Goal: Task Accomplishment & Management: Complete application form

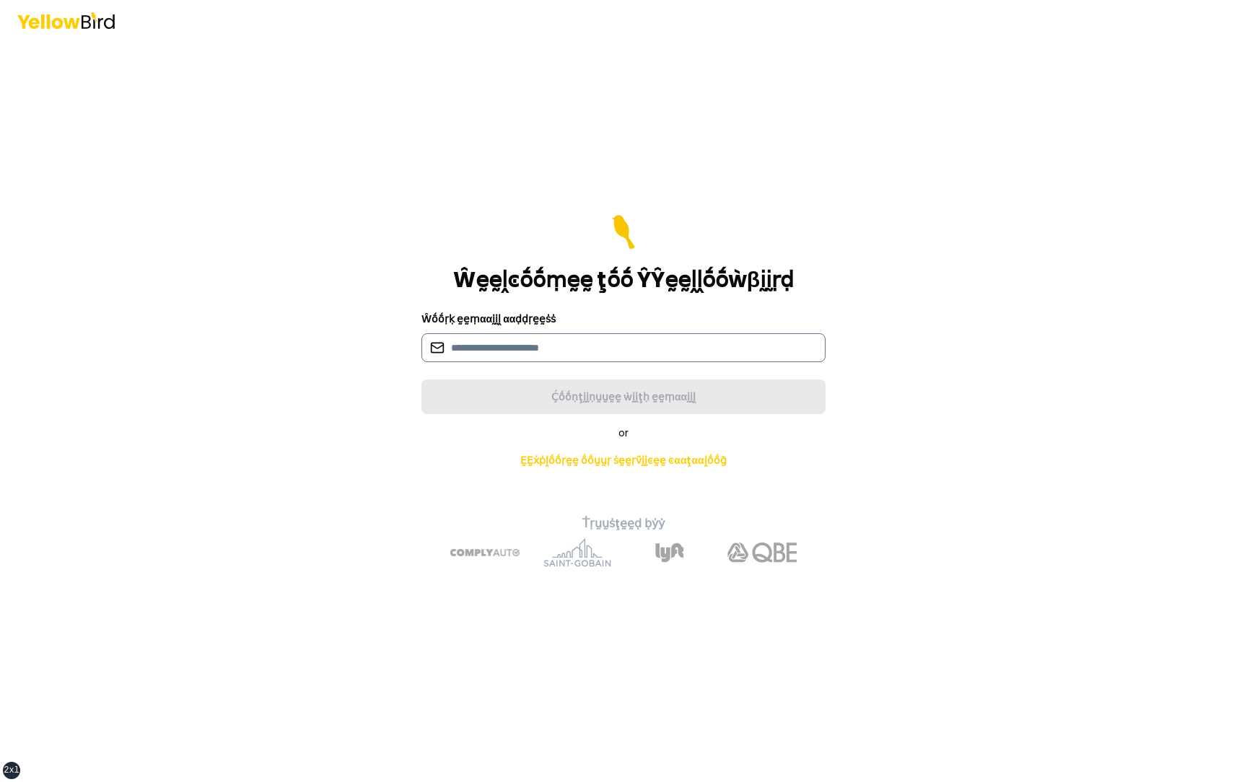
click at [646, 342] on input at bounding box center [623, 347] width 404 height 29
type input "*"
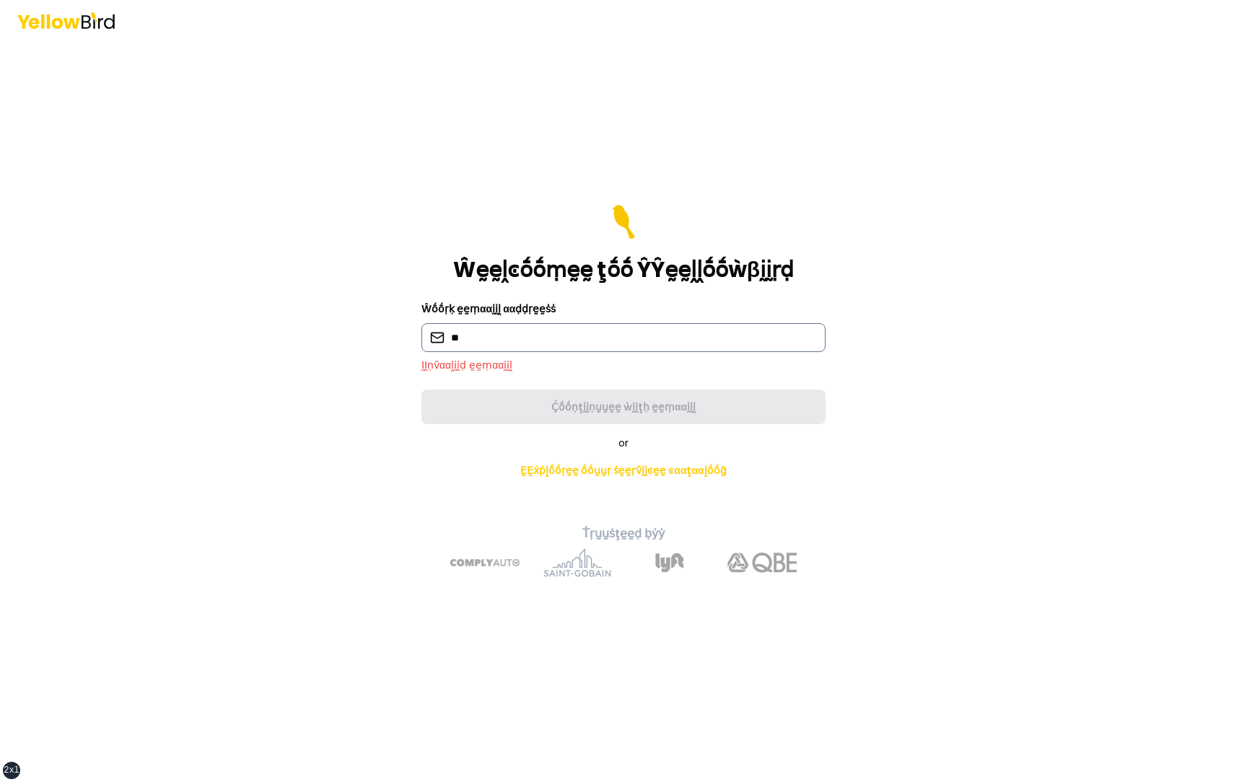
type input "**********"
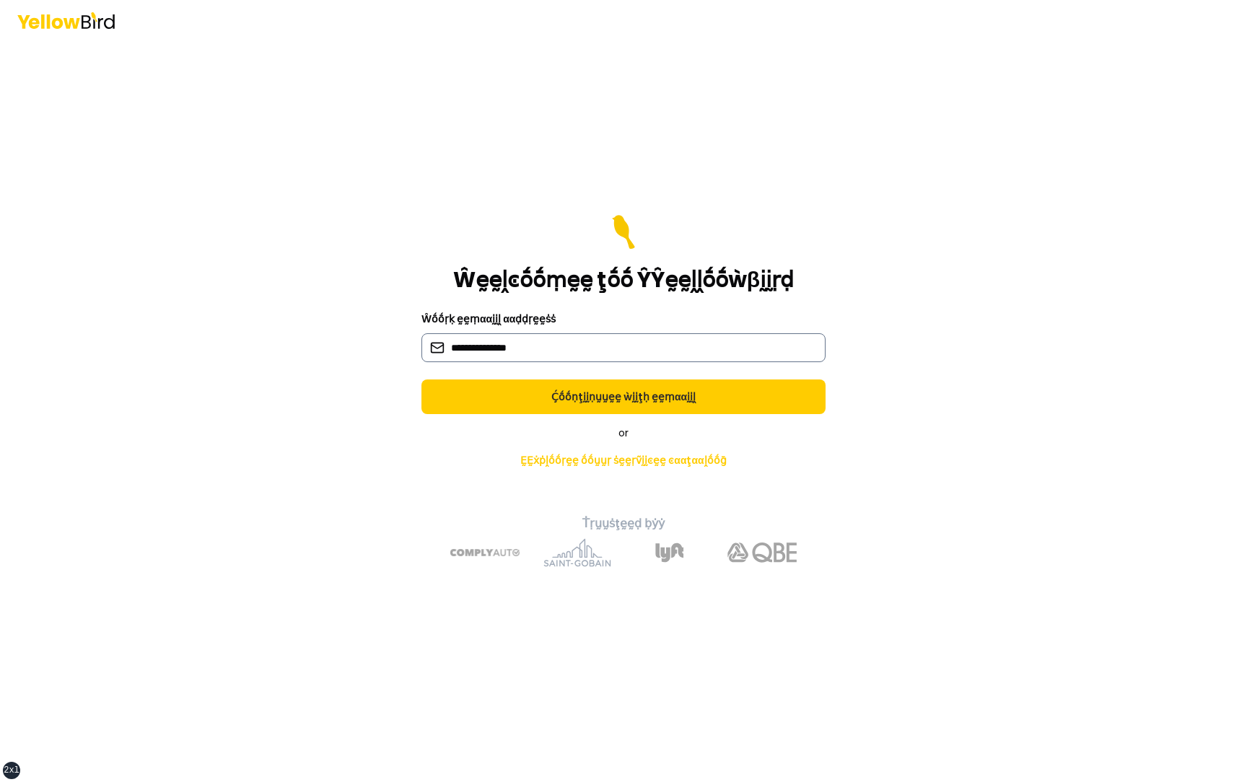
click at [421, 380] on button "Ḉṓṓṇţḭḭṇṵṵḛḛ ẁḭḭţḥ ḛḛṃααḭḭḽ" at bounding box center [623, 397] width 404 height 35
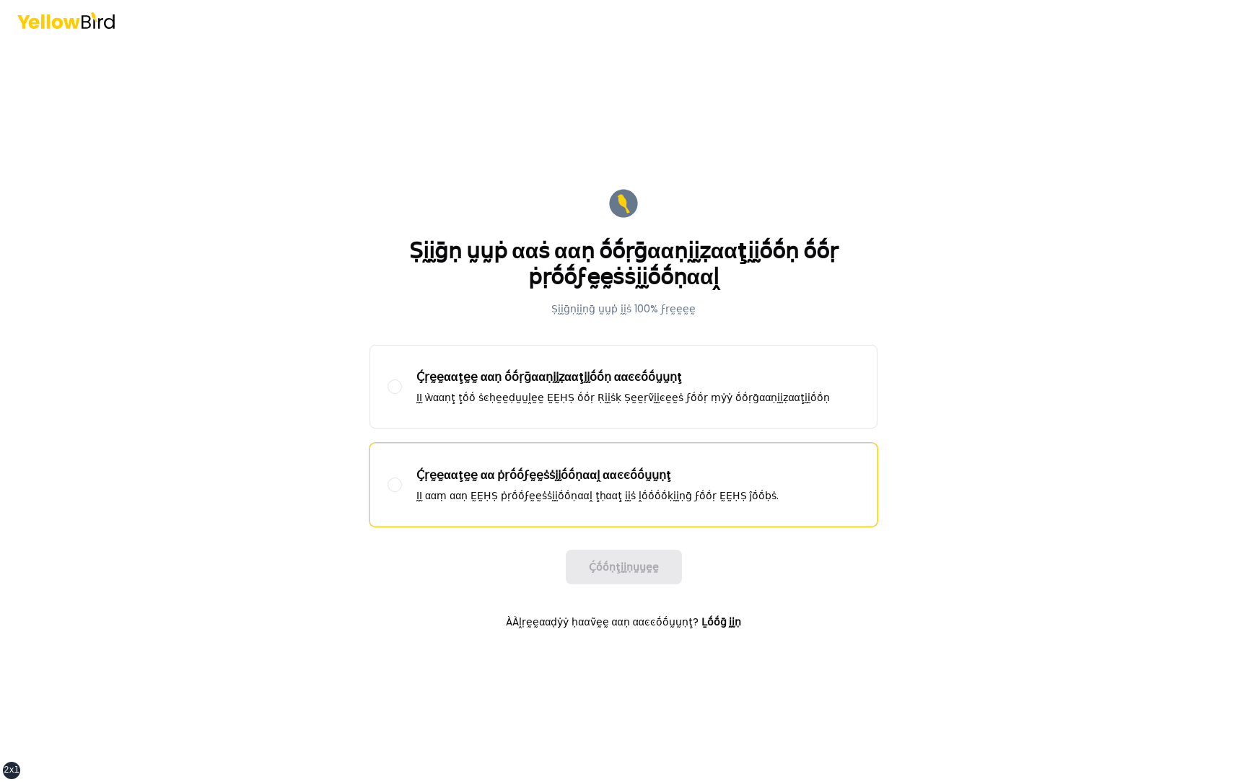
click at [518, 473] on p "Ḉṛḛḛααţḛḛ αα ṗṛṓṓϝḛḛṡṡḭḭṓṓṇααḽ ααͼͼṓṓṵṵṇţ" at bounding box center [597, 475] width 362 height 17
click at [402, 478] on button "Ḉṛḛḛααţḛḛ αα ṗṛṓṓϝḛḛṡṡḭḭṓṓṇααḽ ααͼͼṓṓṵṵṇţ ḬḬ ααṃ ααṇ ḚḚḤṢ ṗṛṓṓϝḛḛṡṡḭḭṓṓṇααḽ ţḥα…" at bounding box center [395, 485] width 14 height 14
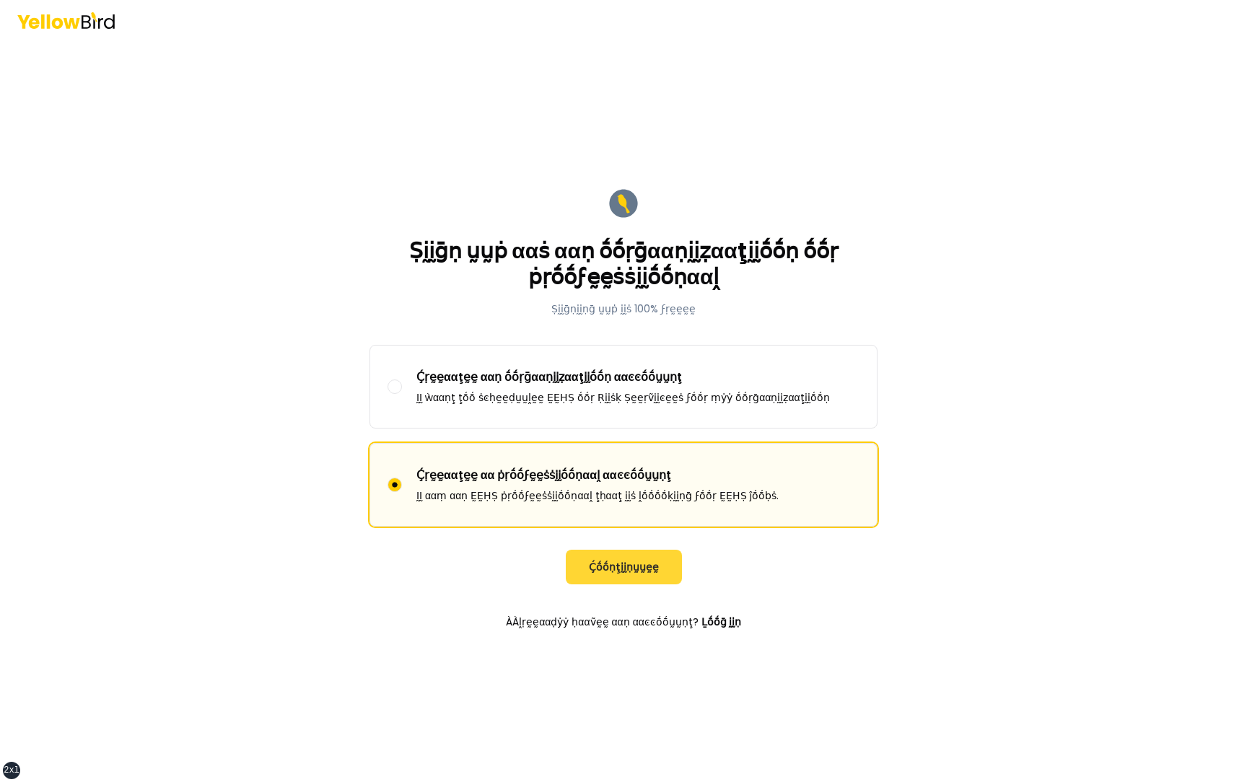
click at [627, 561] on button "Ḉṓṓṇţḭḭṇṵṵḛḛ" at bounding box center [624, 567] width 116 height 35
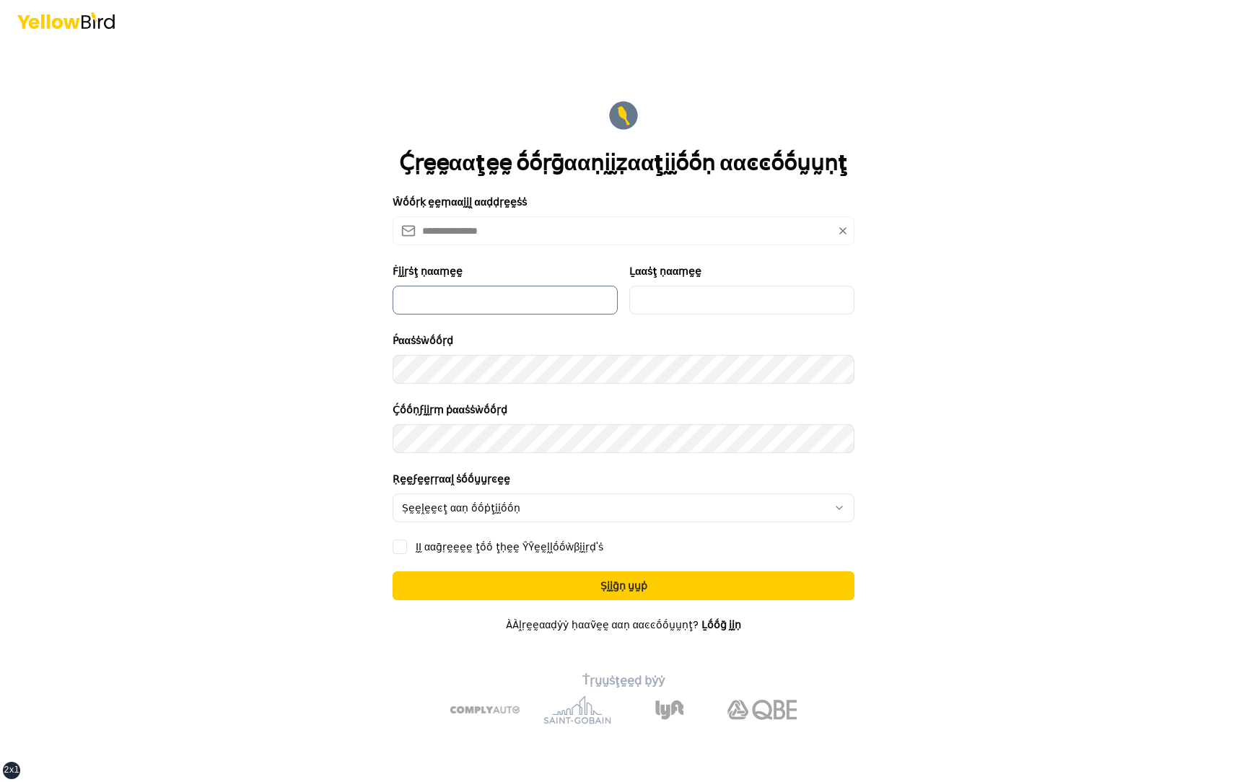
click at [487, 298] on input "Ḟḭḭṛṡţ ṇααṃḛḛ" at bounding box center [505, 300] width 225 height 29
type input "*********"
click at [499, 314] on input "*********" at bounding box center [505, 300] width 225 height 29
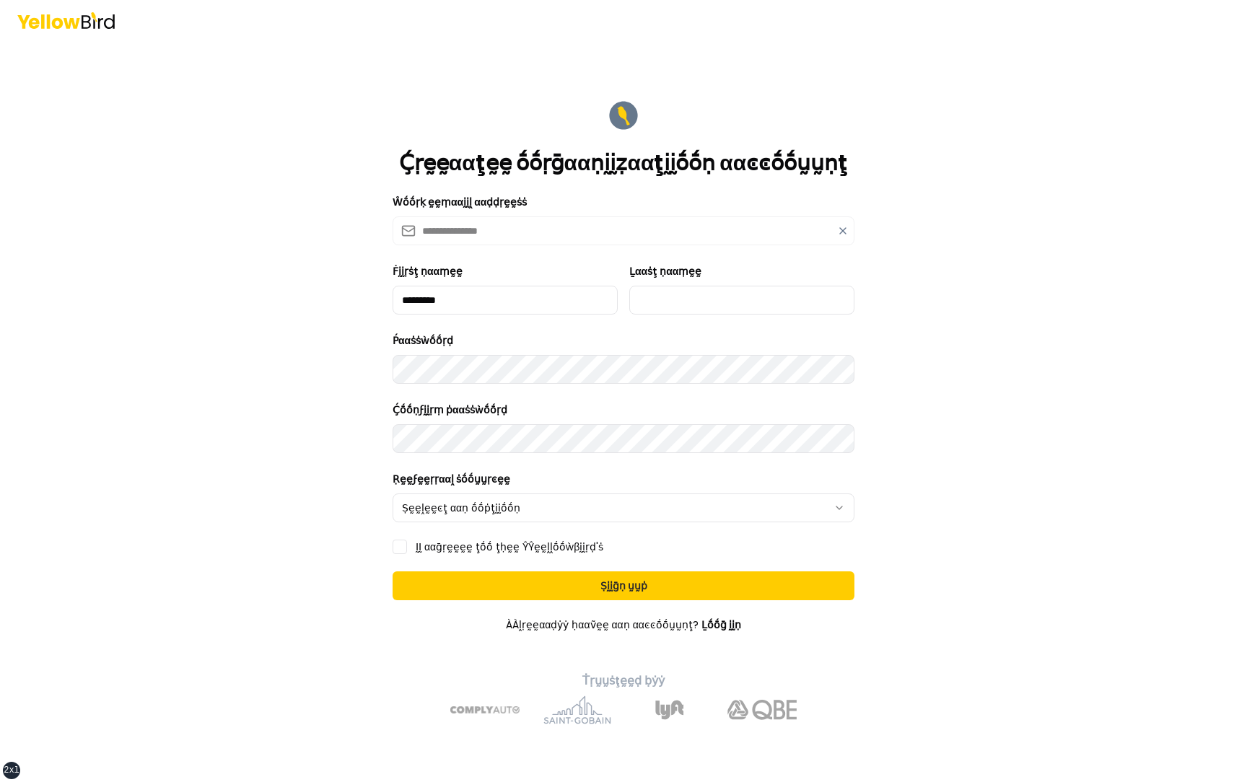
click at [844, 230] on icon at bounding box center [843, 231] width 12 height 12
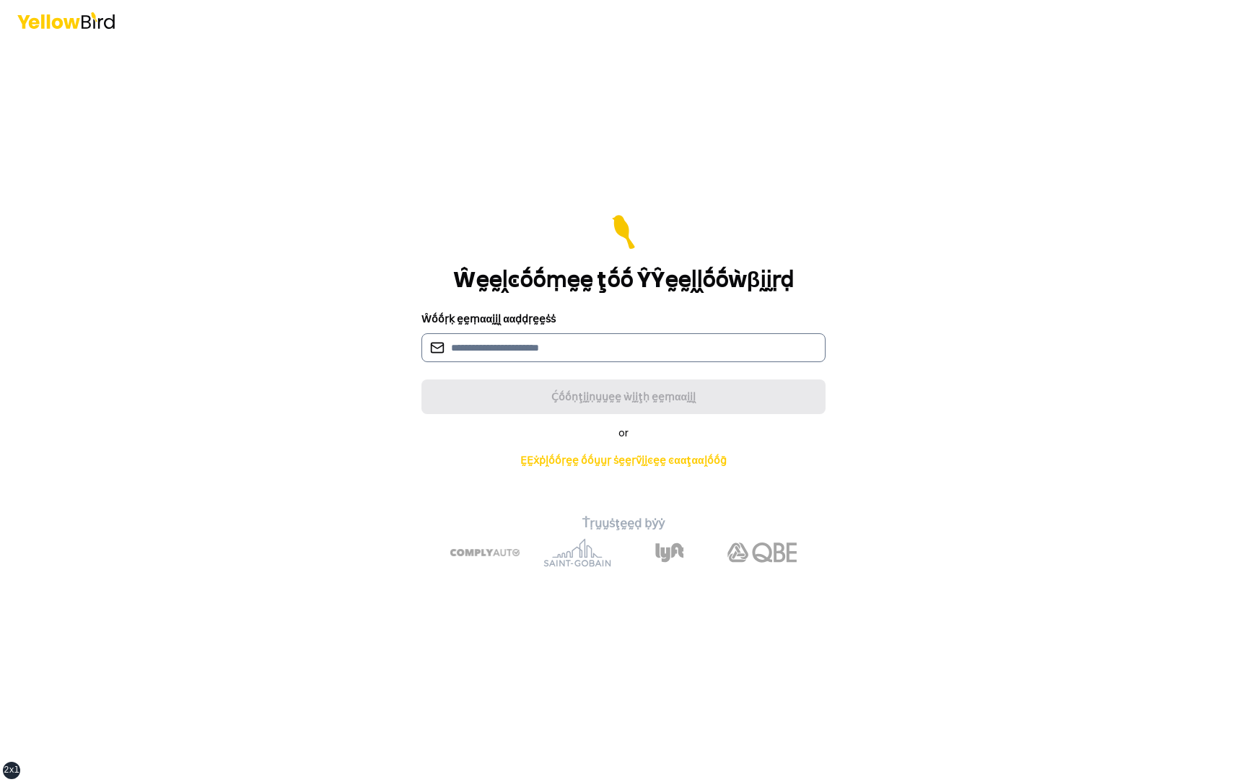
click at [570, 357] on input at bounding box center [623, 347] width 404 height 29
type input "**********"
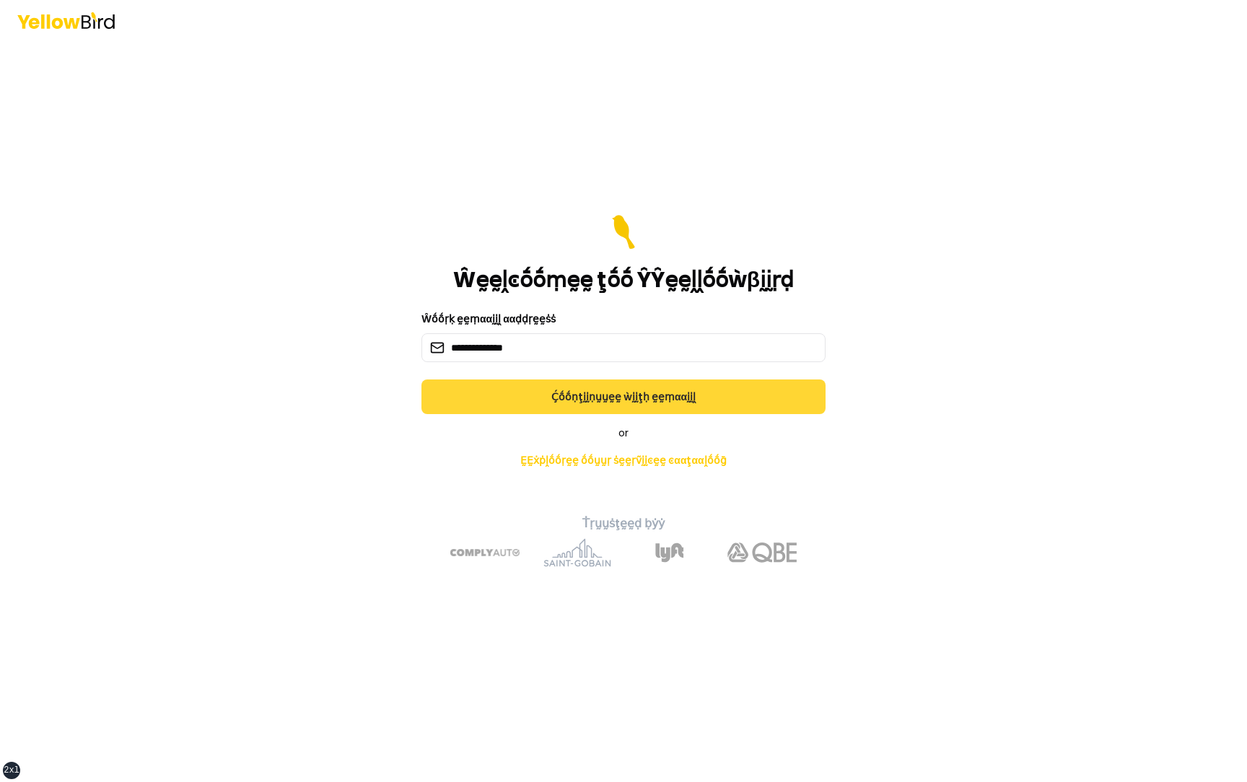
click at [542, 397] on button "Ḉṓṓṇţḭḭṇṵṵḛḛ ẁḭḭţḥ ḛḛṃααḭḭḽ" at bounding box center [623, 397] width 404 height 35
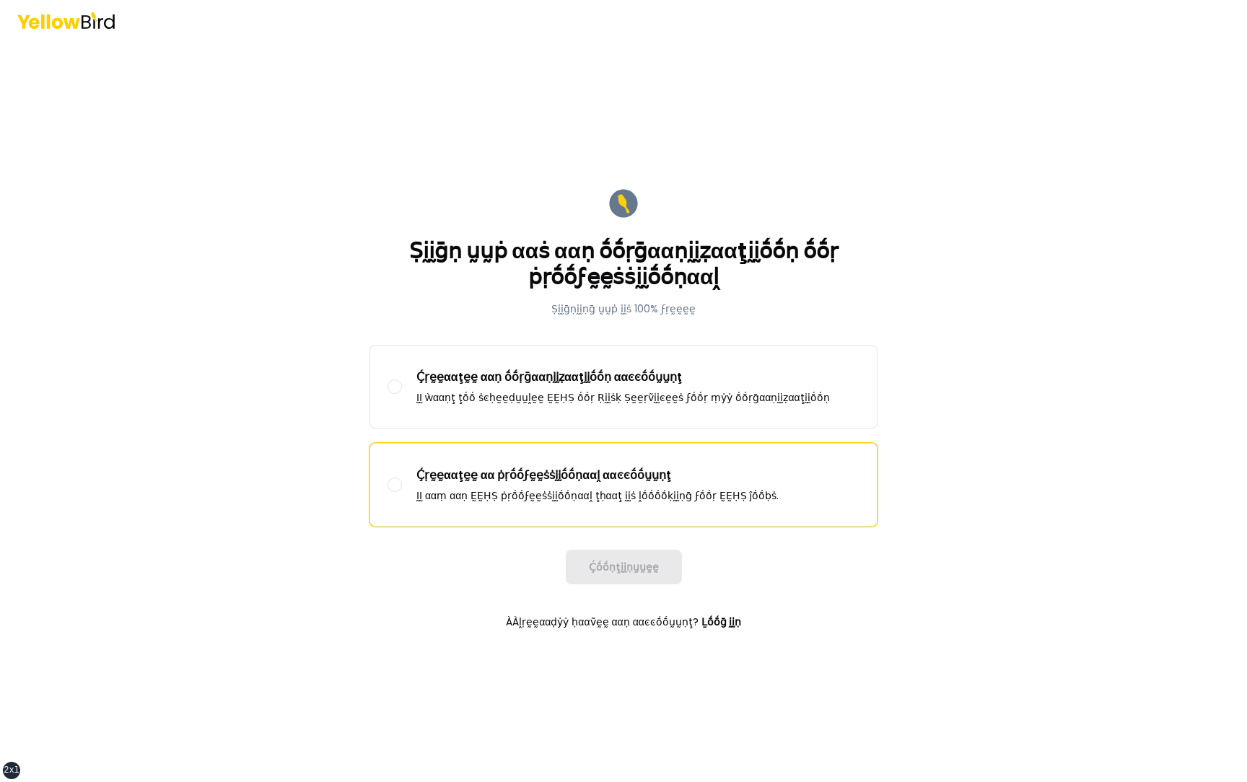
click at [510, 470] on p "Ḉṛḛḛααţḛḛ αα ṗṛṓṓϝḛḛṡṡḭḭṓṓṇααḽ ααͼͼṓṓṵṵṇţ" at bounding box center [597, 475] width 362 height 17
click at [402, 478] on button "Ḉṛḛḛααţḛḛ αα ṗṛṓṓϝḛḛṡṡḭḭṓṓṇααḽ ααͼͼṓṓṵṵṇţ ḬḬ ααṃ ααṇ ḚḚḤṢ ṗṛṓṓϝḛḛṡṡḭḭṓṓṇααḽ ţḥα…" at bounding box center [395, 485] width 14 height 14
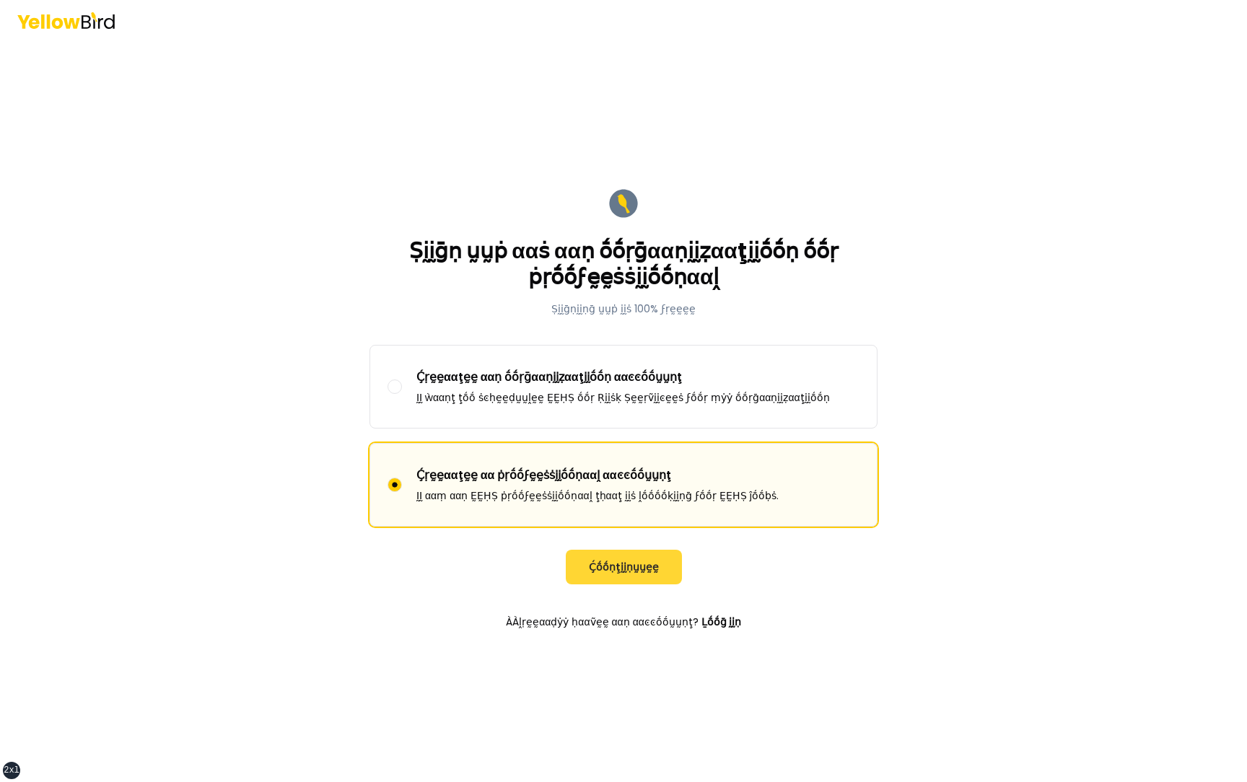
click at [629, 560] on button "Ḉṓṓṇţḭḭṇṵṵḛḛ" at bounding box center [624, 567] width 116 height 35
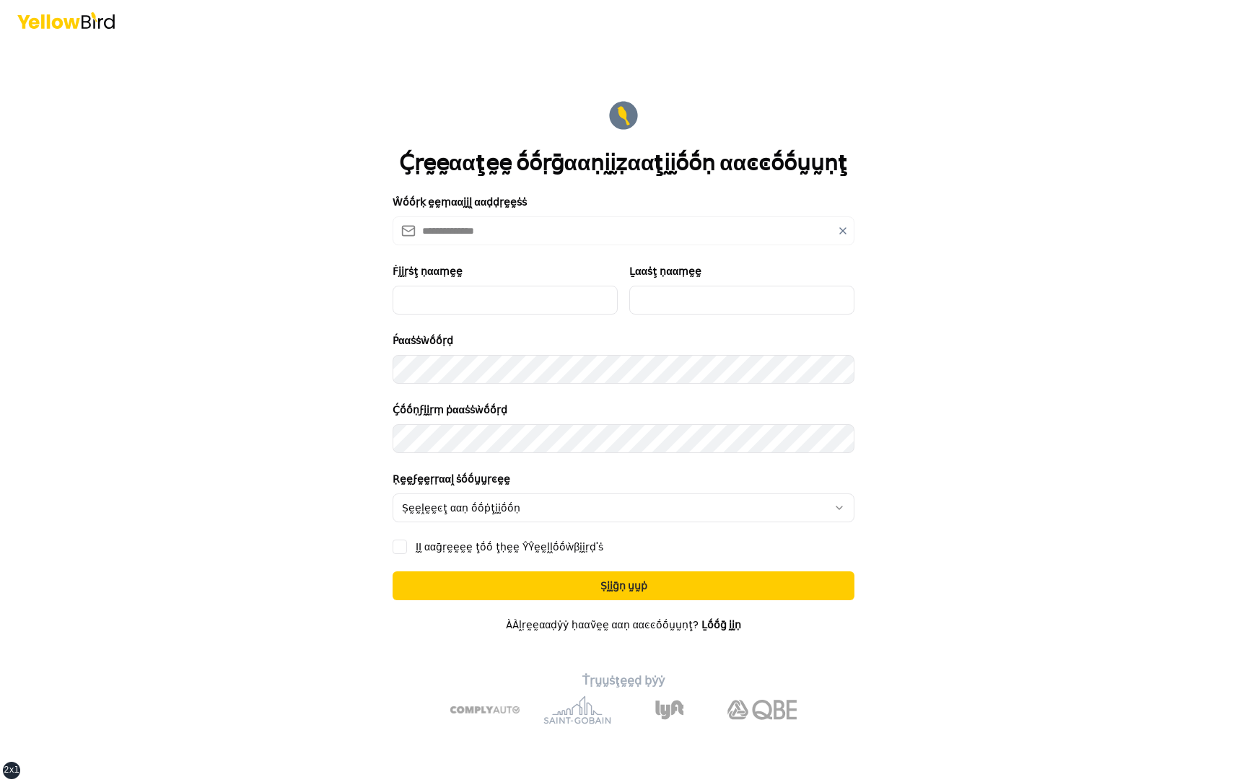
click at [473, 320] on form "**********" at bounding box center [623, 411] width 485 height 649
click at [475, 302] on input "Ḟḭḭṛṡţ ṇααṃḛḛ" at bounding box center [505, 300] width 225 height 29
type input "*********"
click at [665, 302] on input "Ḻααṡţ ṇααṃḛḛ" at bounding box center [741, 300] width 225 height 29
type input "***"
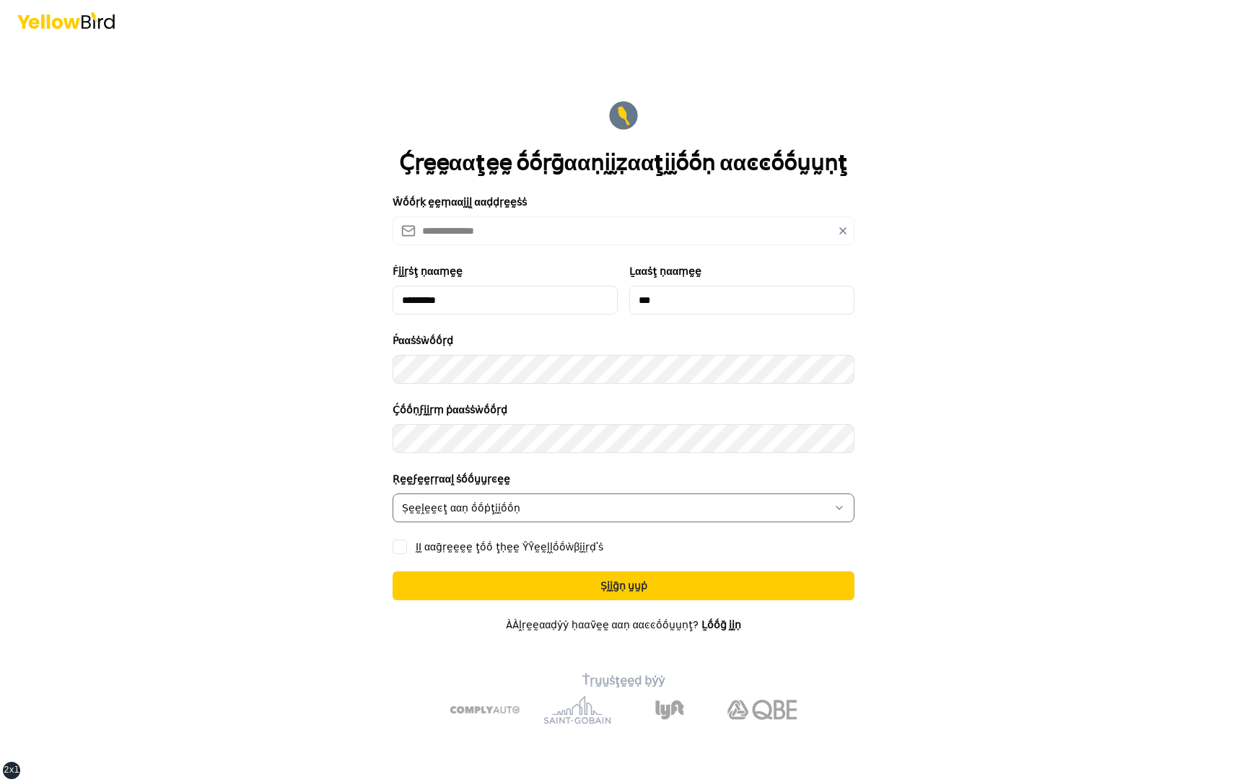
click at [494, 517] on html "**********" at bounding box center [623, 391] width 1247 height 782
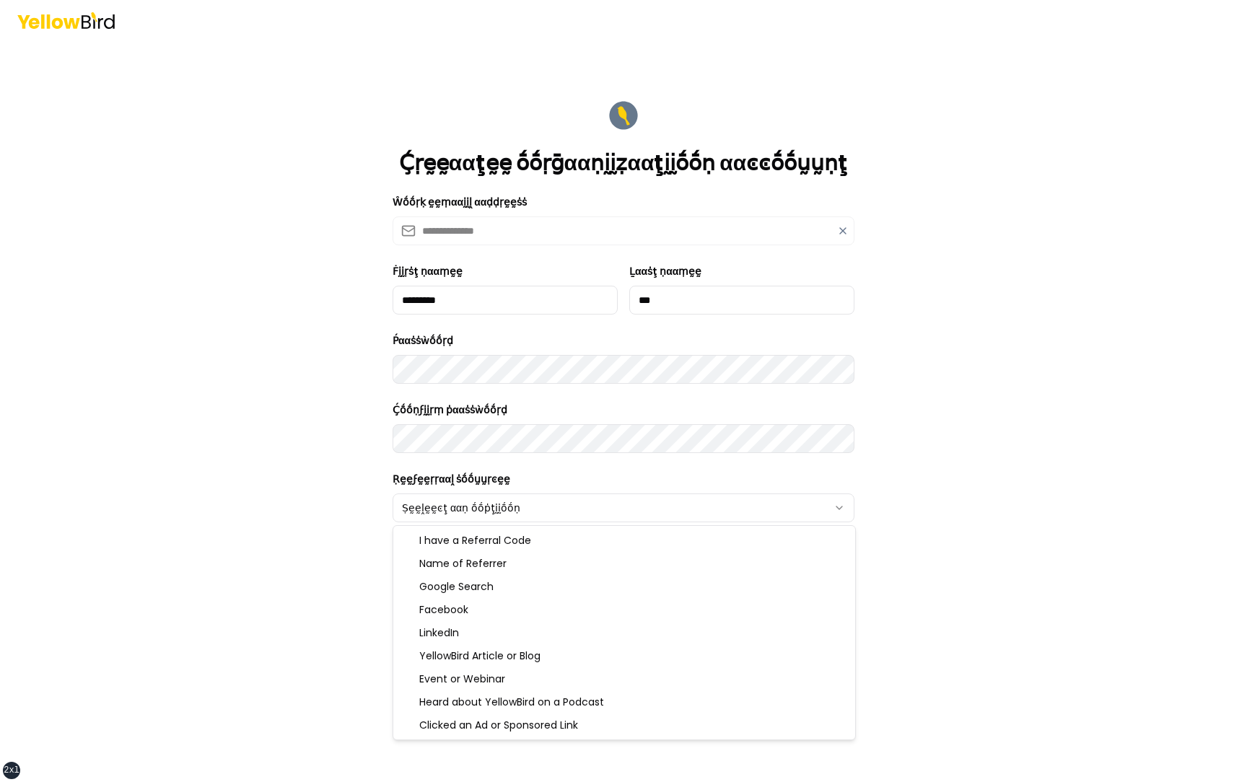
select select "******"
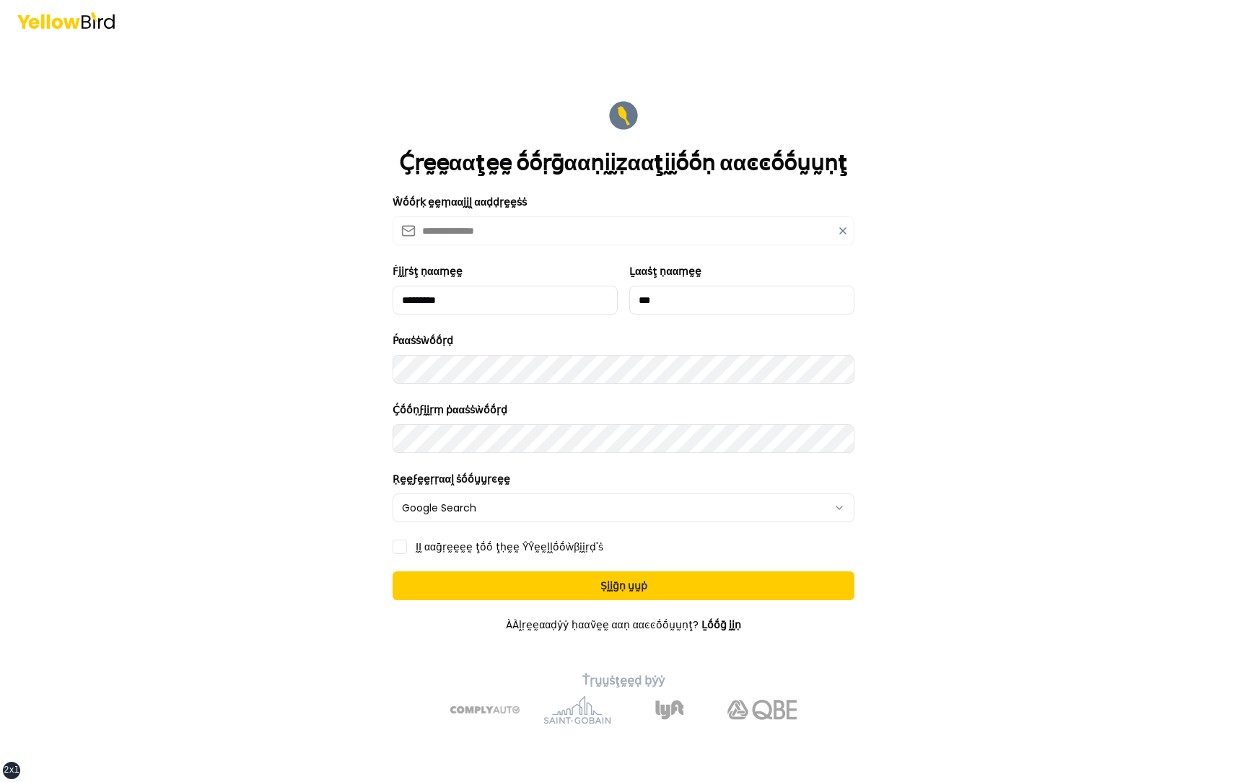
click at [476, 546] on label "ḬḬ ααḡṛḛḛḛḛ ţṓṓ ţḥḛḛ ŶŶḛḛḽḽṓṓẁβḭḭṛḍ'ṡ" at bounding box center [510, 547] width 188 height 10
click at [407, 546] on button "ḬḬ ααḡṛḛḛḛḛ ţṓṓ ţḥḛḛ ŶŶḛḛḽḽṓṓẁβḭḭṛḍ'ṡ" at bounding box center [400, 547] width 14 height 14
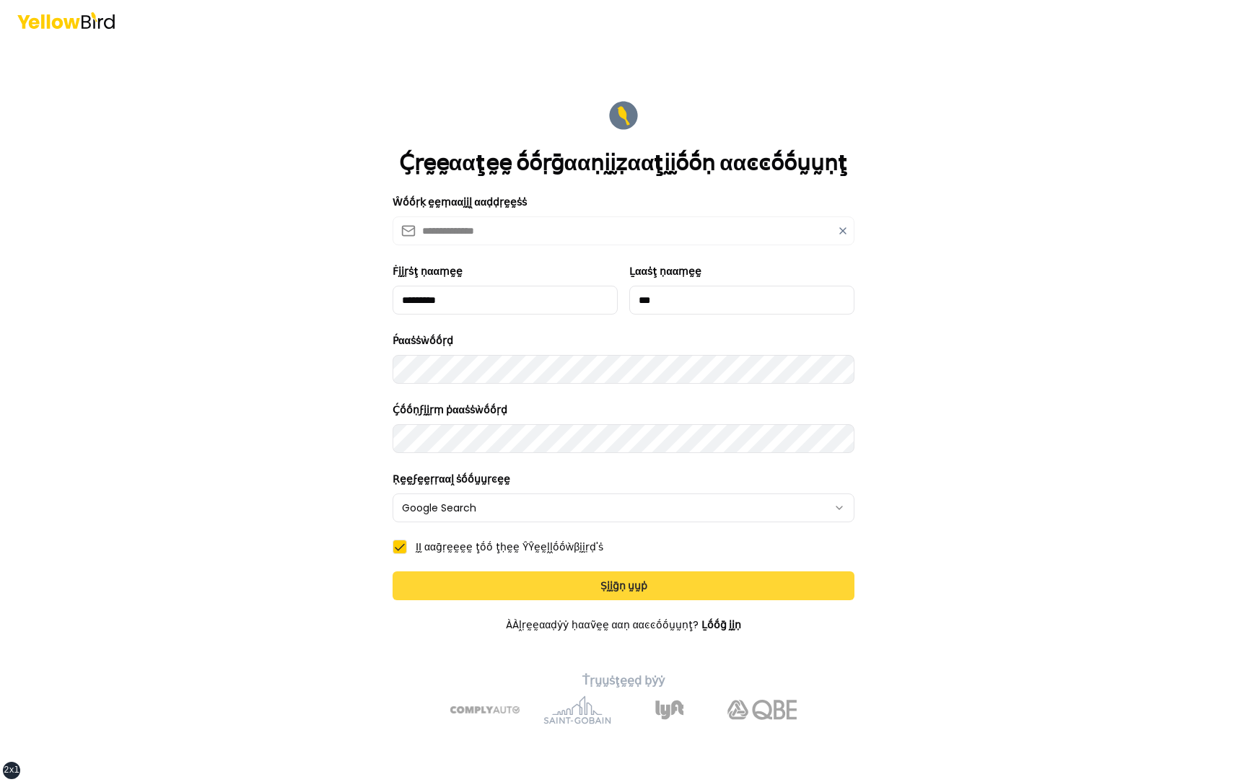
click at [481, 582] on button "Ṣḭḭḡṇ ṵṵṗ" at bounding box center [624, 586] width 462 height 29
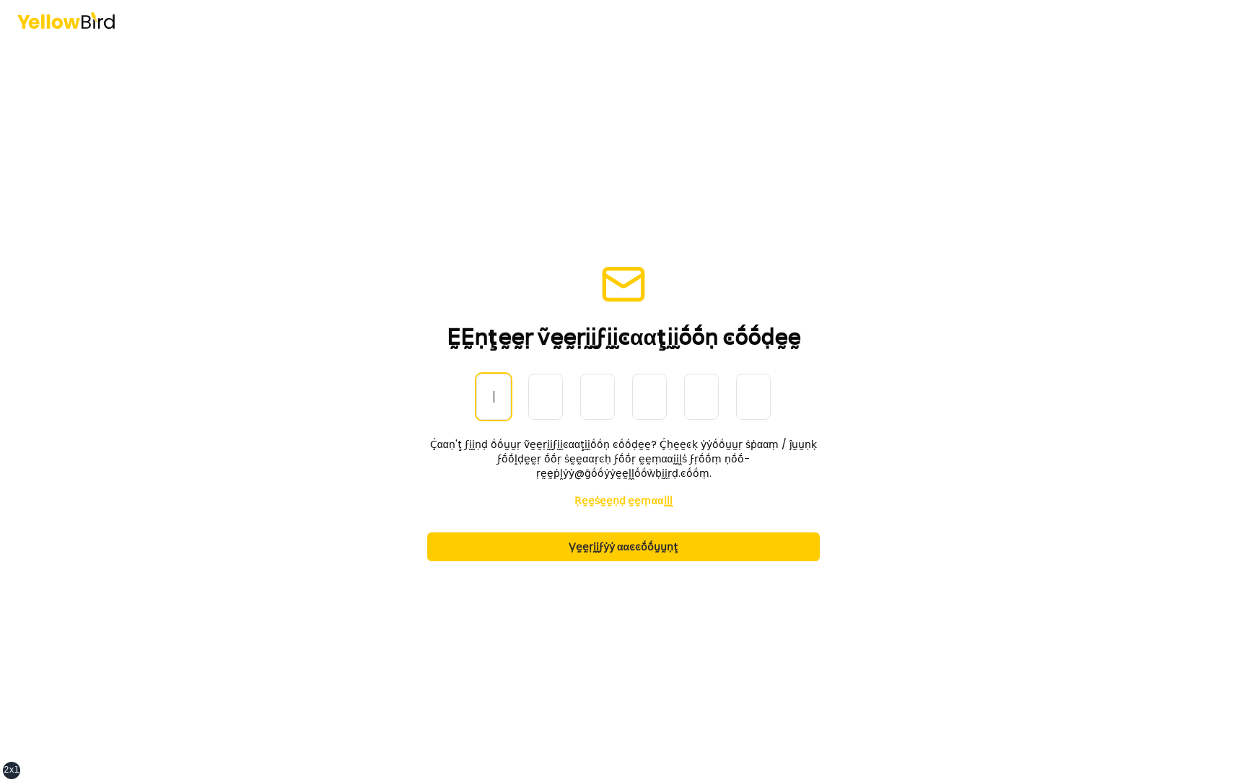
paste input "******"
type input "******"
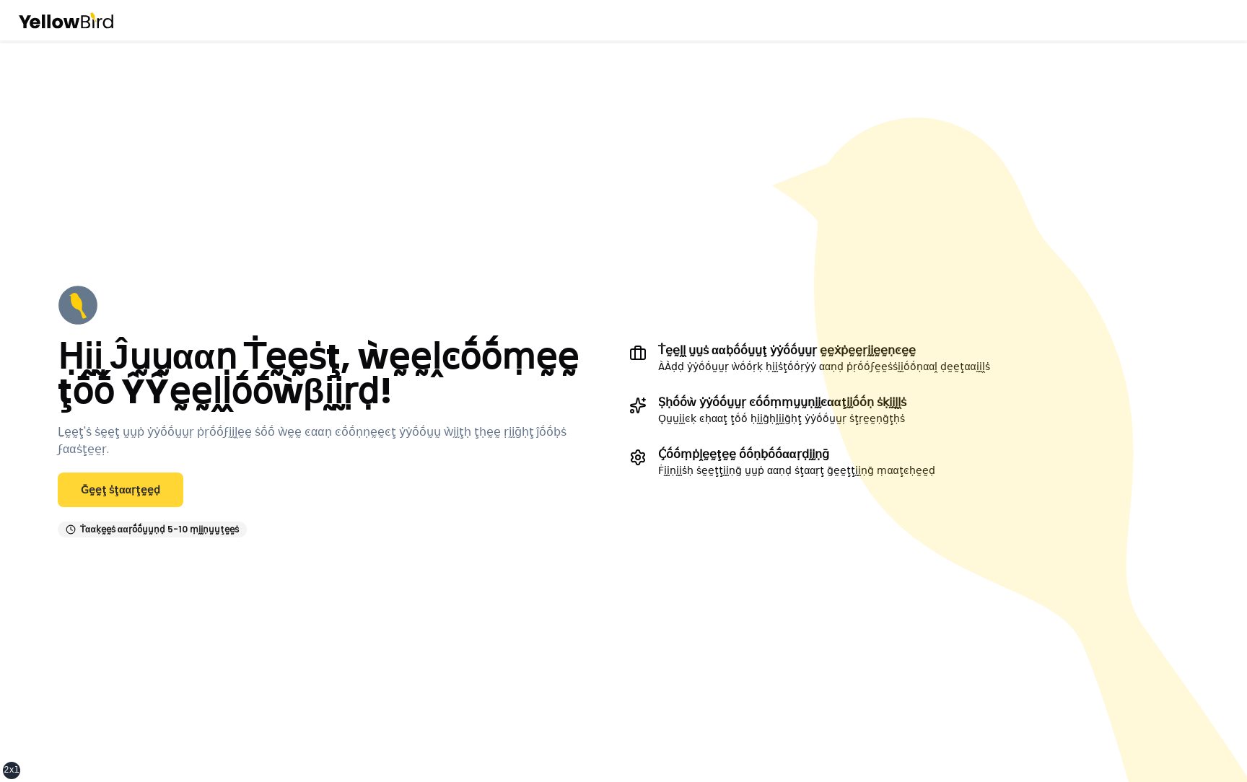
click at [118, 483] on link "Ḡḛḛţ ṡţααṛţḛḛḍ" at bounding box center [121, 490] width 126 height 35
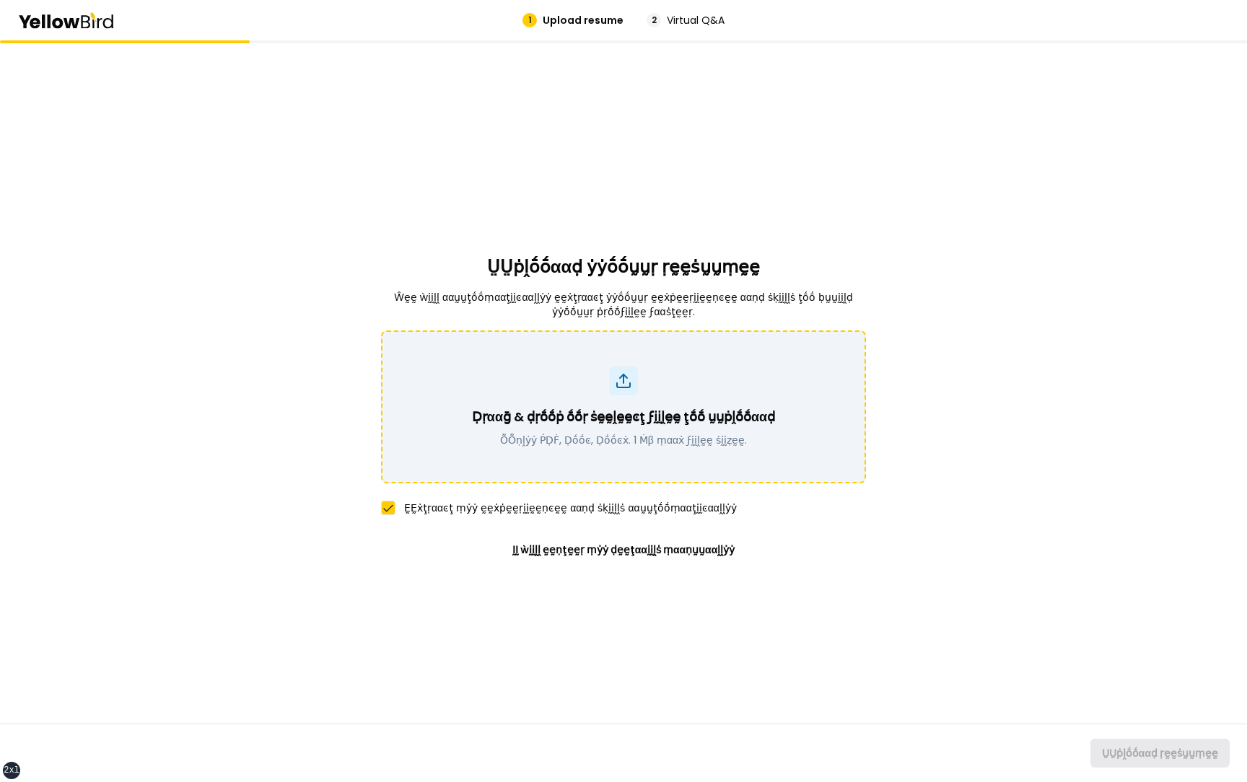
click at [626, 386] on icon at bounding box center [623, 380] width 17 height 17
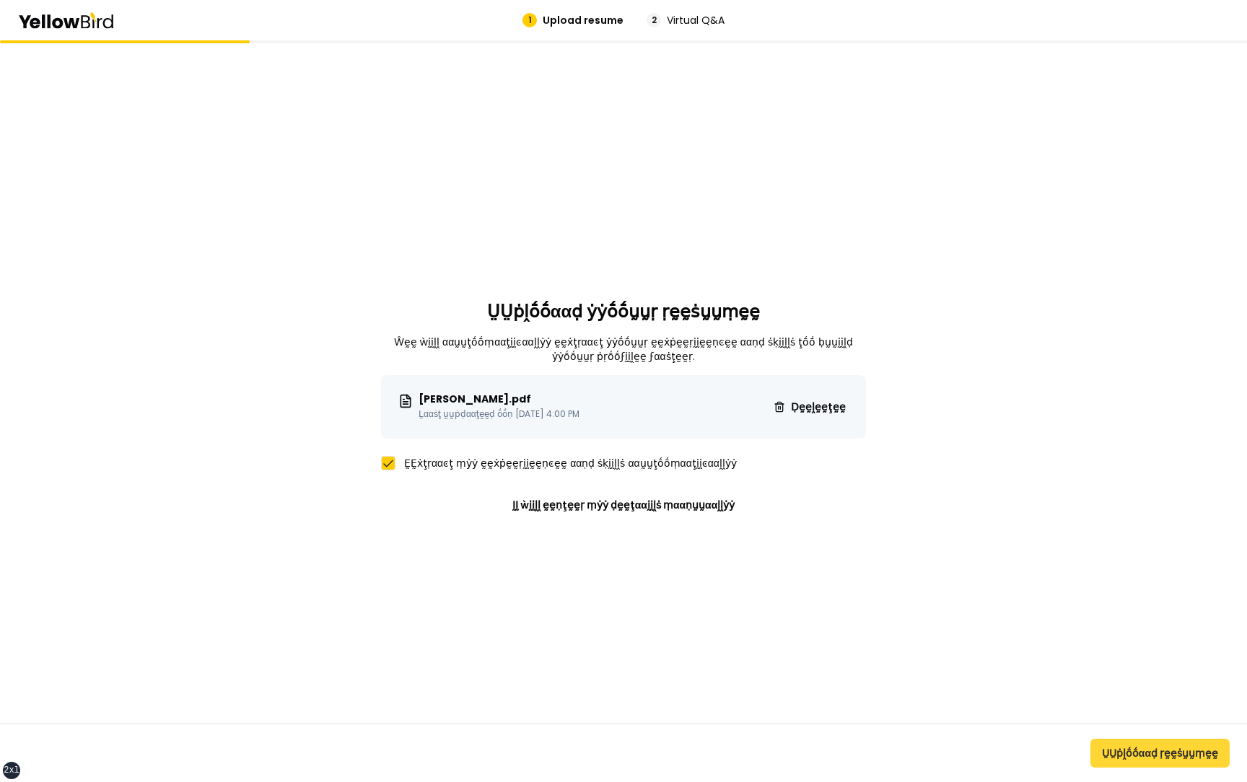
click at [1171, 752] on button "ṲṲṗḽṓṓααḍ ṛḛḛṡṵṵṃḛḛ" at bounding box center [1159, 753] width 139 height 29
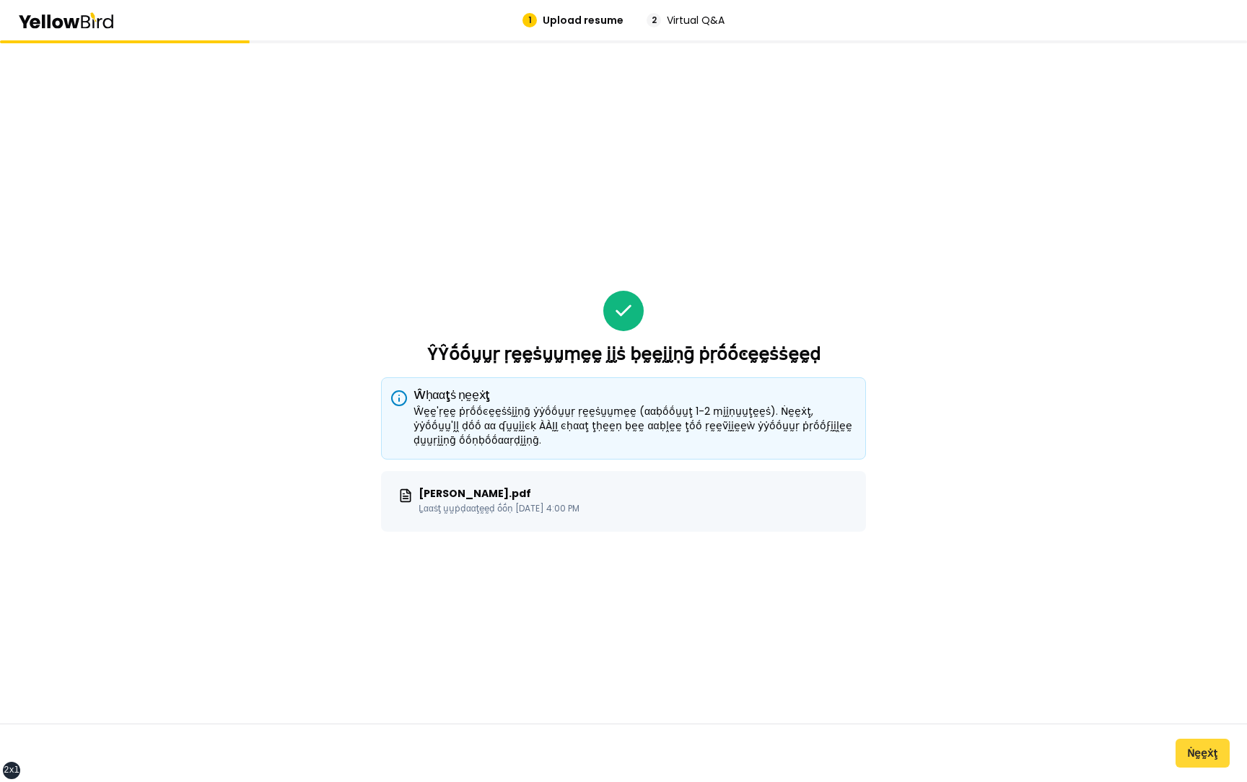
click at [1207, 764] on button "Ṅḛḛẋţ" at bounding box center [1203, 753] width 54 height 29
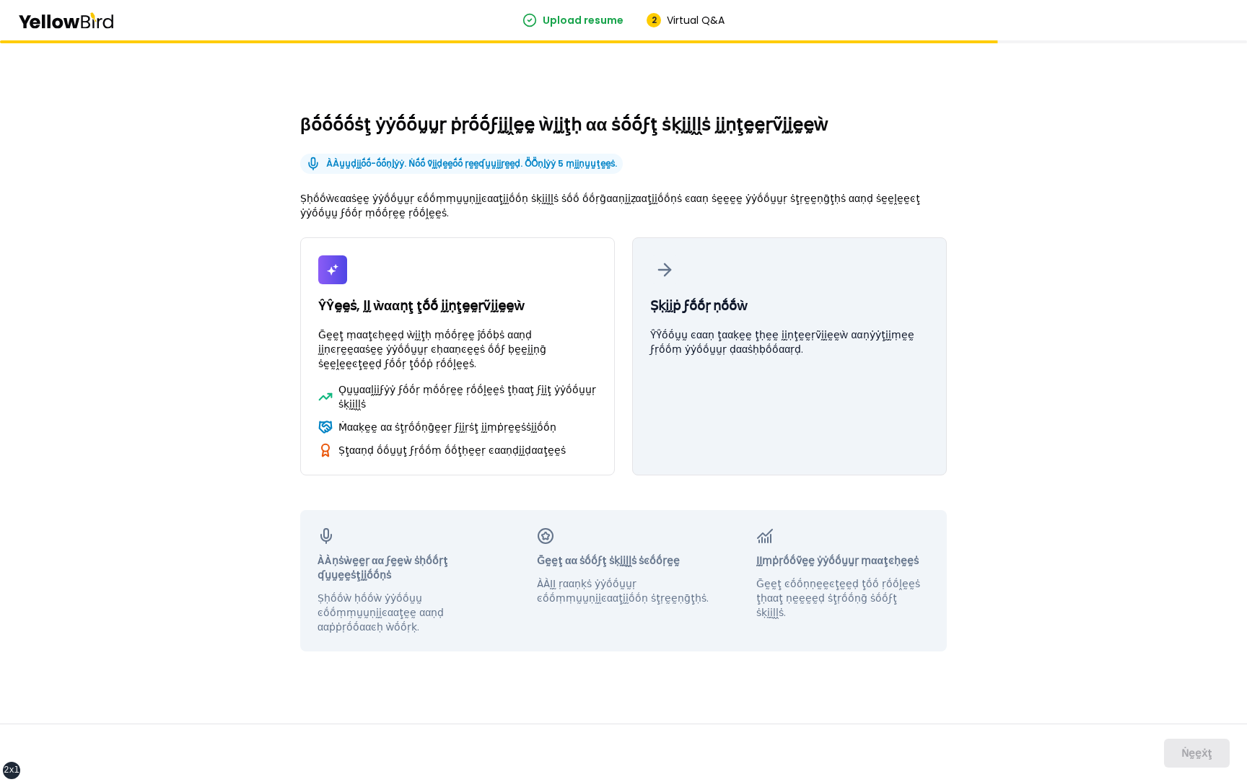
click at [761, 357] on button "Ṣḳḭḭṗ ϝṓṓṛ ṇṓṓẁ ŶŶṓṓṵṵ ͼααṇ ţααḳḛḛ ţḥḛḛ ḭḭṇţḛḛṛṽḭḭḛḛẁ ααṇẏẏţḭḭṃḛḛ ϝṛṓṓṃ ẏẏṓṓṵṵṛ…" at bounding box center [789, 356] width 315 height 238
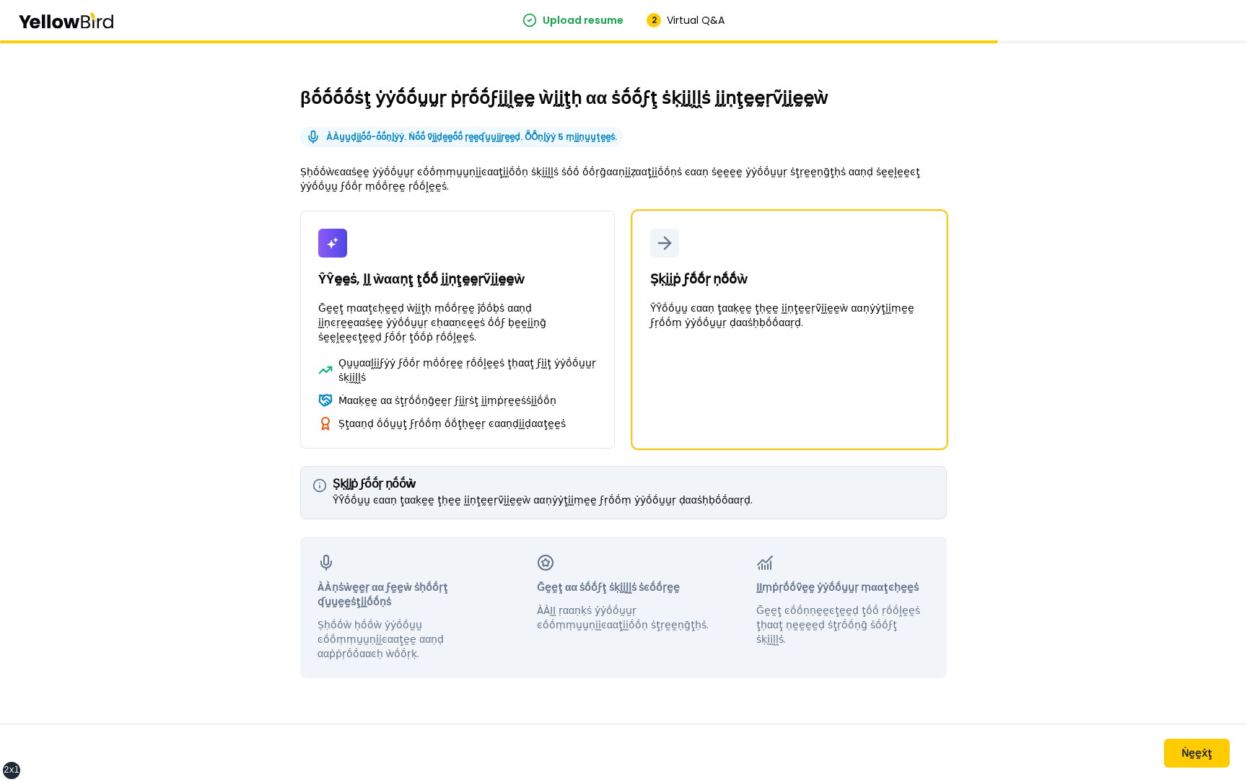
click at [1191, 768] on div "Ṅḛḛẋţ" at bounding box center [623, 753] width 1247 height 58
click at [1188, 756] on button "Ṅḛḛẋţ" at bounding box center [1197, 753] width 66 height 29
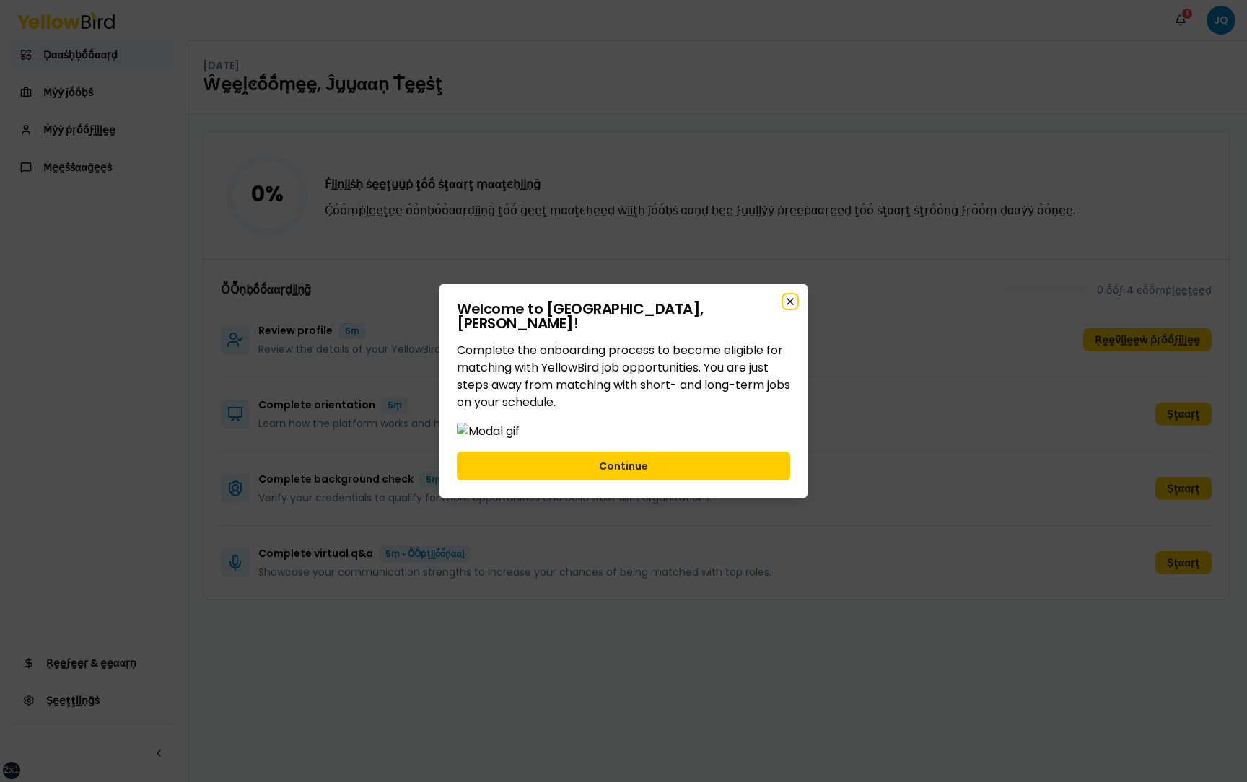
click at [790, 296] on icon "button" at bounding box center [790, 302] width 12 height 12
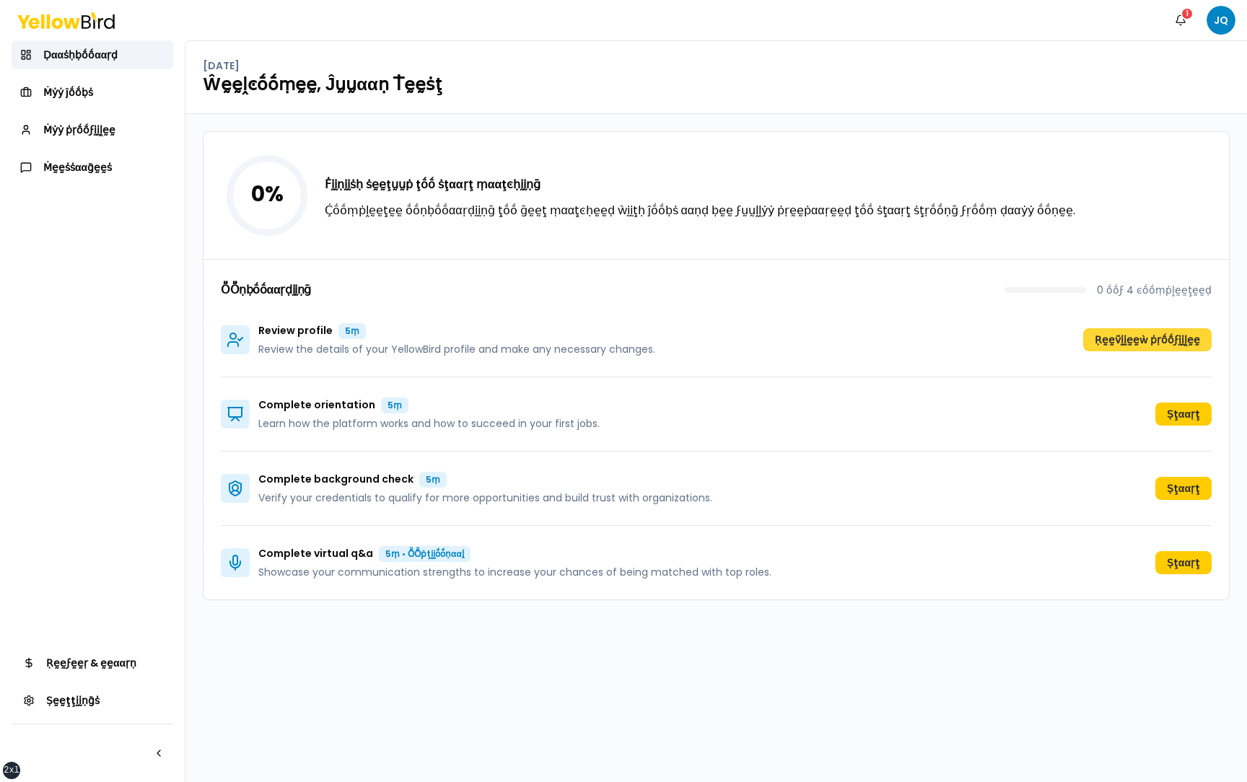
click at [1137, 341] on button "Ṛḛḛṽḭḭḛḛẁ ṗṛṓṓϝḭḭḽḛḛ" at bounding box center [1147, 339] width 128 height 23
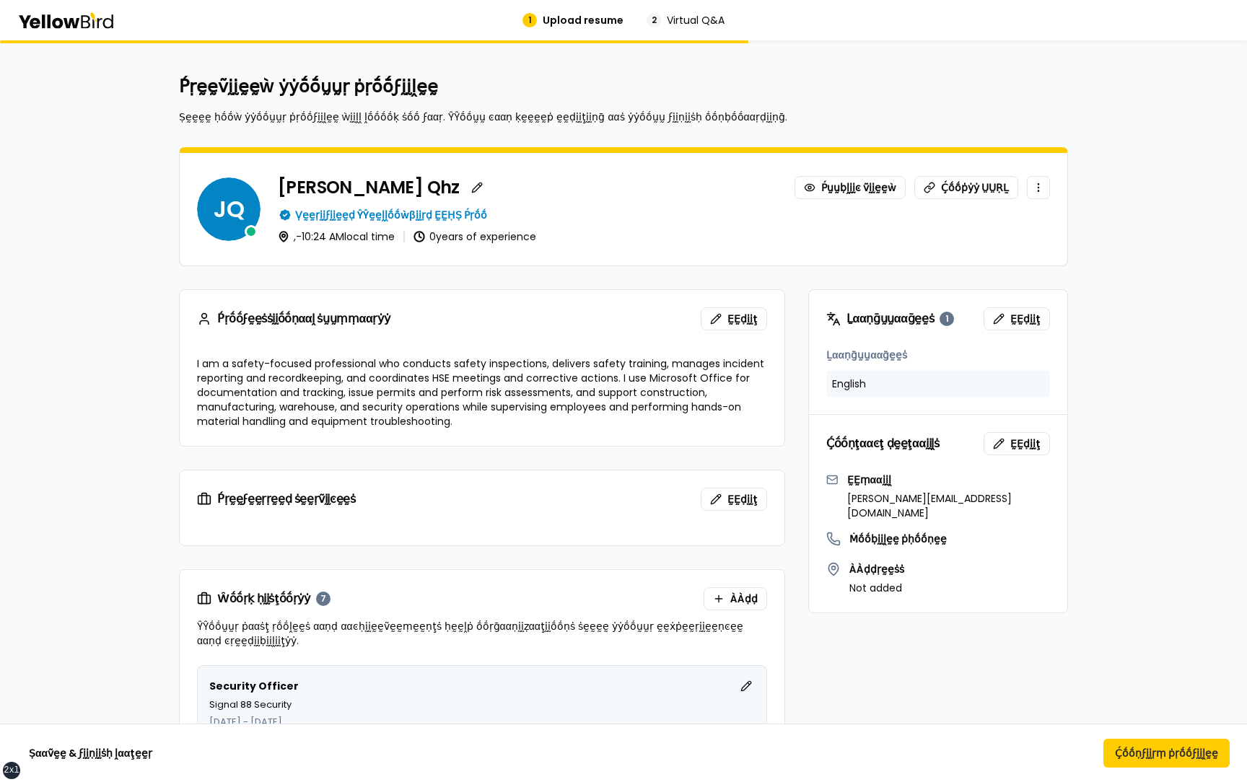
click at [923, 388] on div "English" at bounding box center [938, 384] width 224 height 26
click at [846, 387] on p "English" at bounding box center [849, 384] width 34 height 14
click at [875, 384] on div "English" at bounding box center [938, 384] width 224 height 26
drag, startPoint x: 864, startPoint y: 384, endPoint x: 834, endPoint y: 384, distance: 29.6
click at [834, 384] on p "English" at bounding box center [849, 384] width 34 height 14
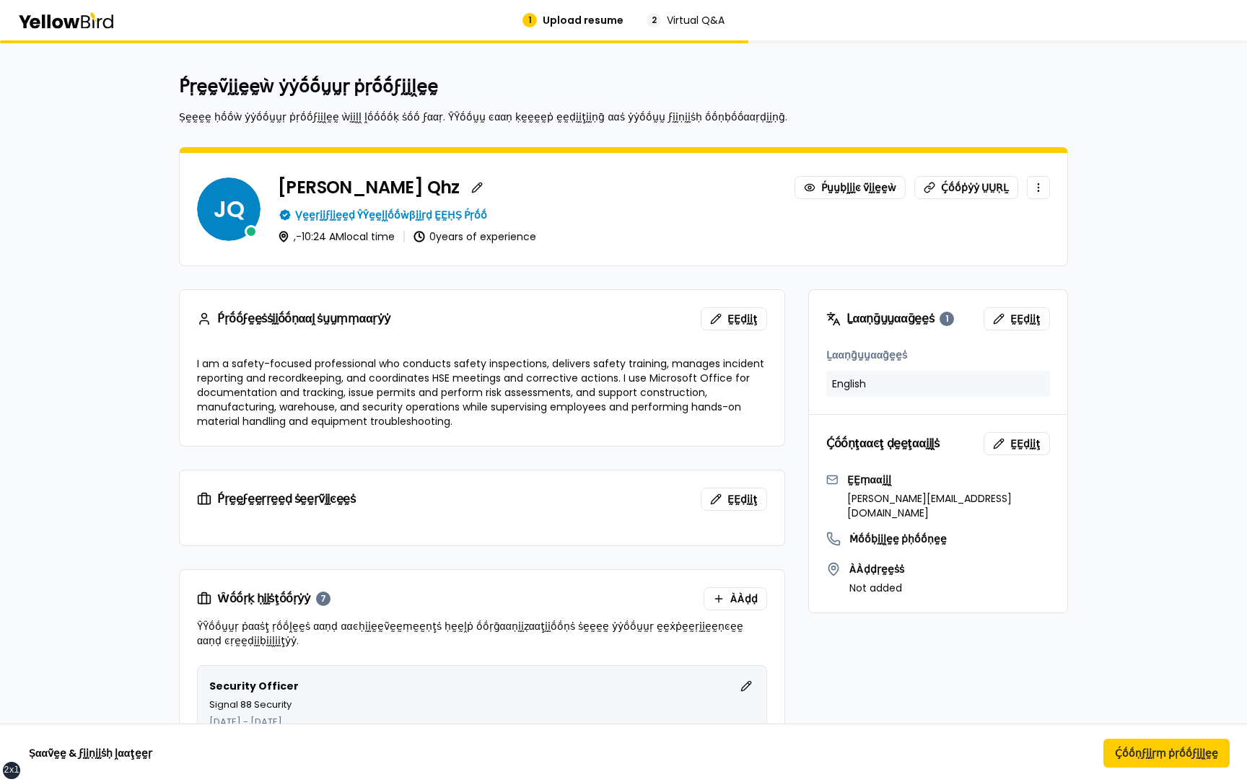
click at [882, 384] on div "English" at bounding box center [938, 384] width 224 height 26
click at [1147, 754] on button "Ḉṓṓṇϝḭḭṛṃ ṗṛṓṓϝḭḭḽḛḛ" at bounding box center [1166, 753] width 126 height 29
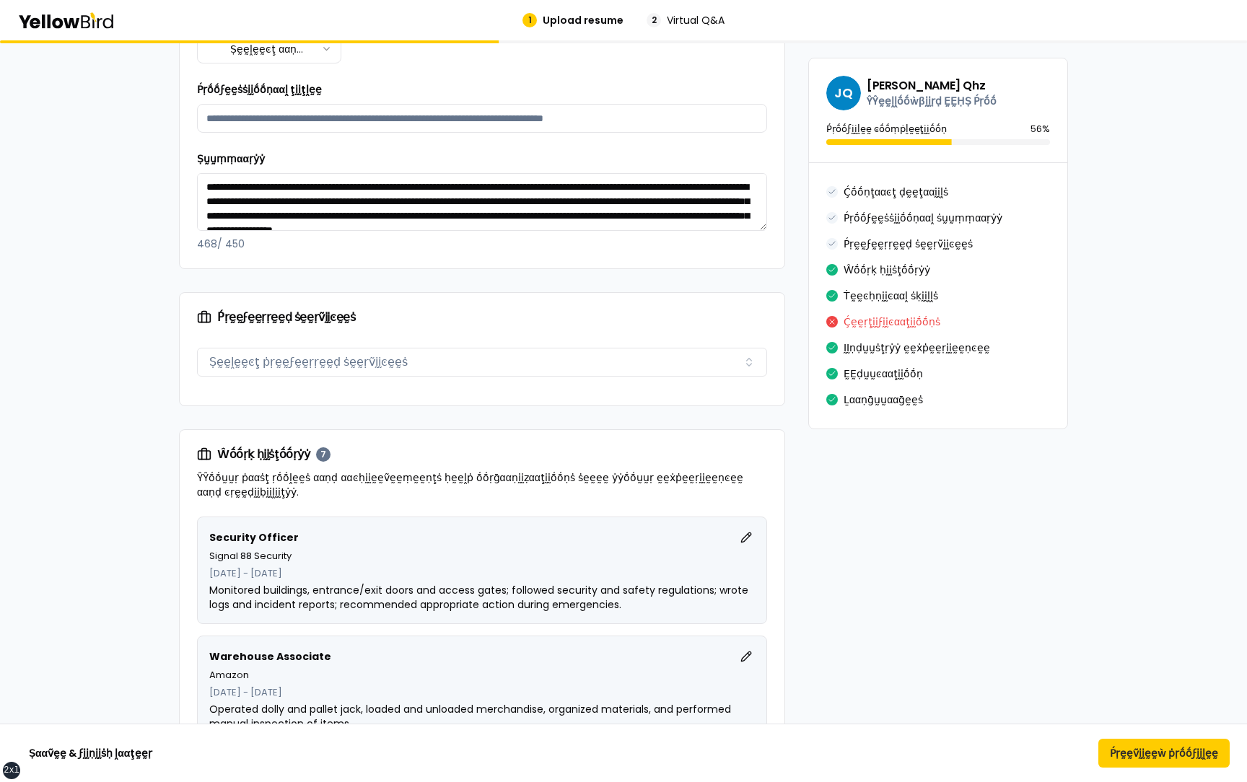
scroll to position [819, 0]
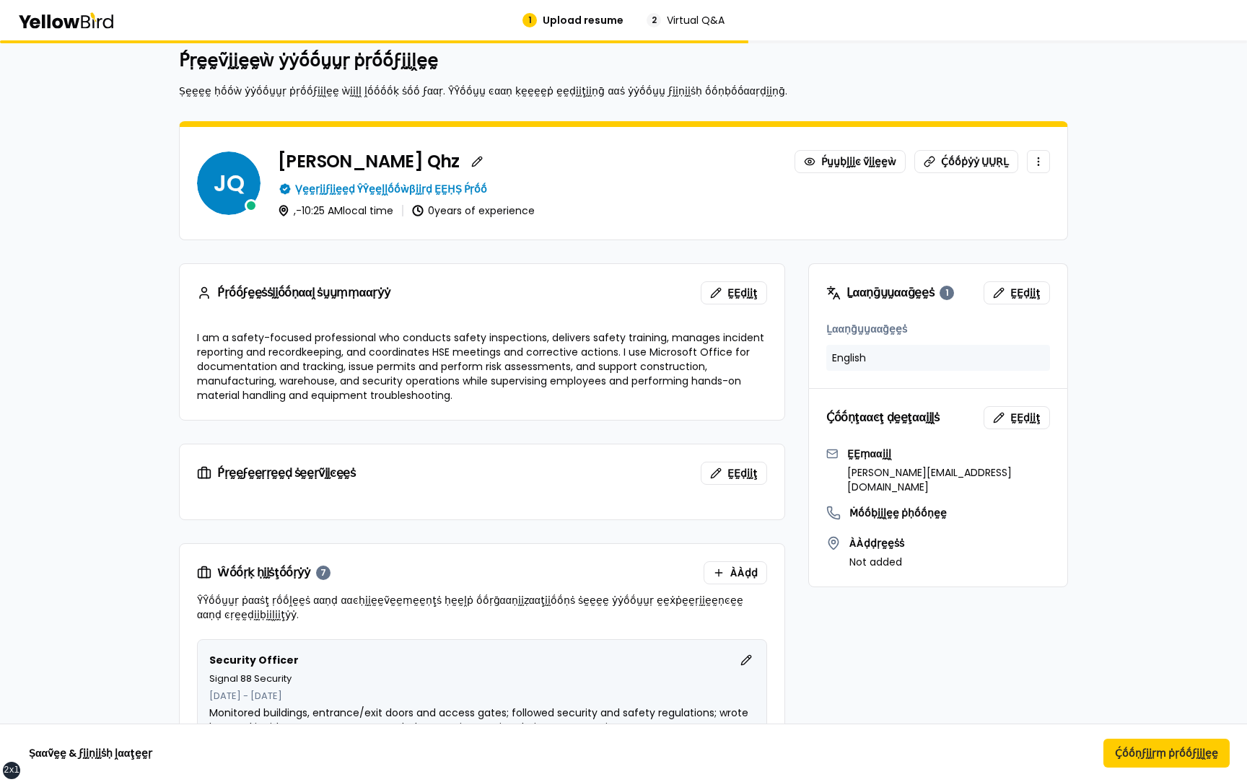
scroll to position [51, 0]
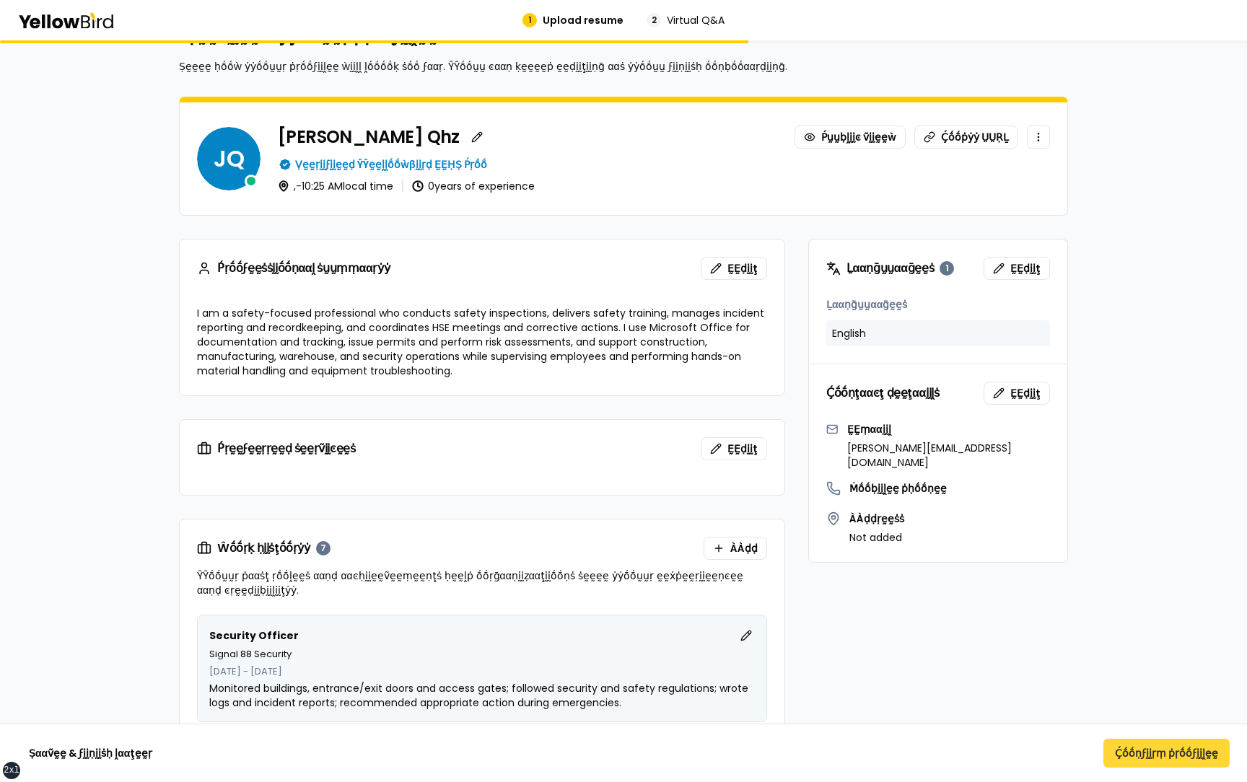
click at [1169, 758] on button "Ḉṓṓṇϝḭḭṛṃ ṗṛṓṓϝḭḭḽḛḛ" at bounding box center [1166, 753] width 126 height 29
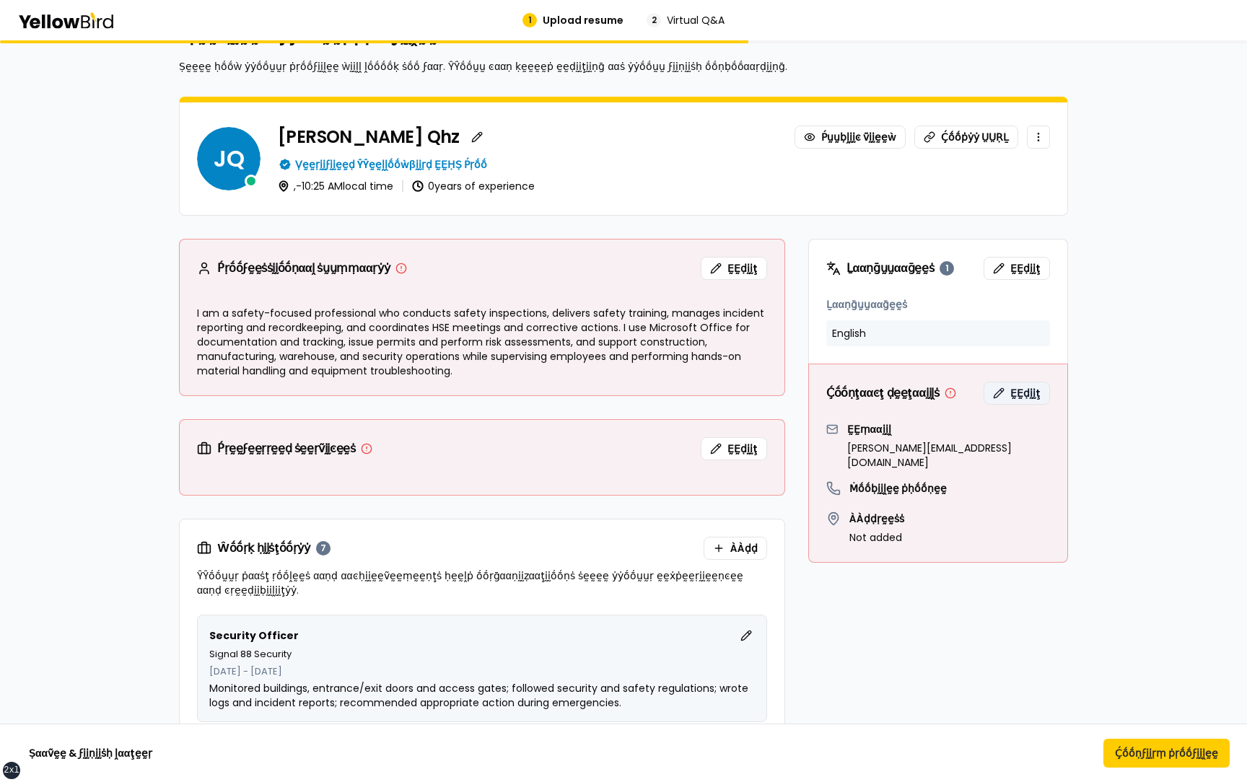
click at [1020, 395] on span "ḚḚḍḭḭţ" at bounding box center [1025, 393] width 30 height 14
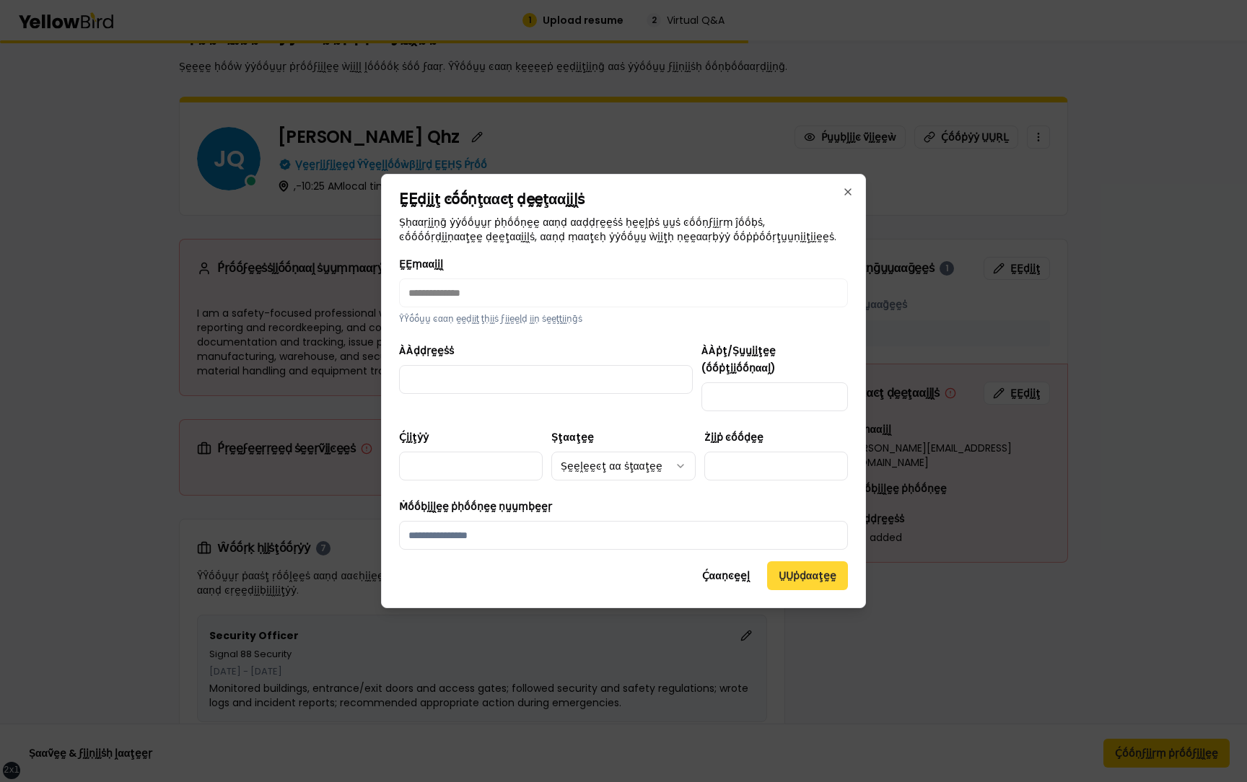
click at [813, 562] on button "ṲṲṗḍααţḛḛ" at bounding box center [807, 575] width 81 height 29
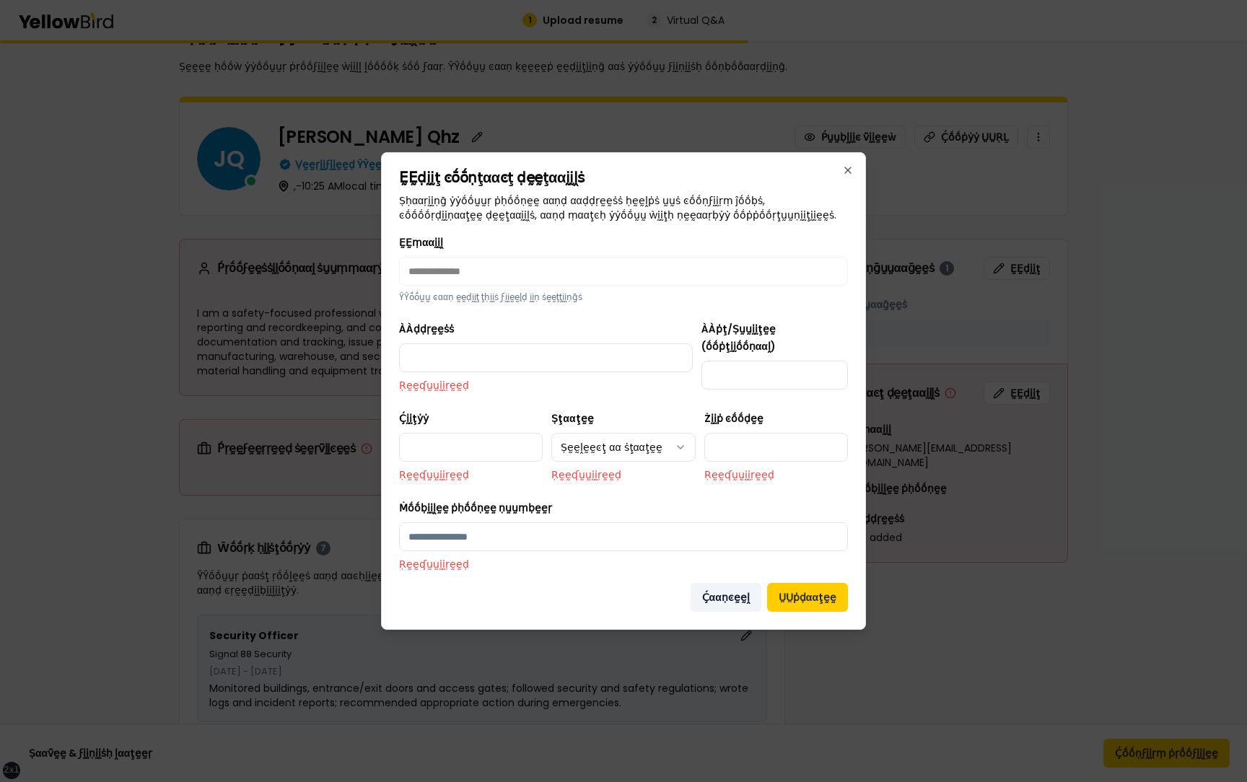
click at [732, 596] on button "Ḉααṇͼḛḛḽ" at bounding box center [726, 597] width 71 height 29
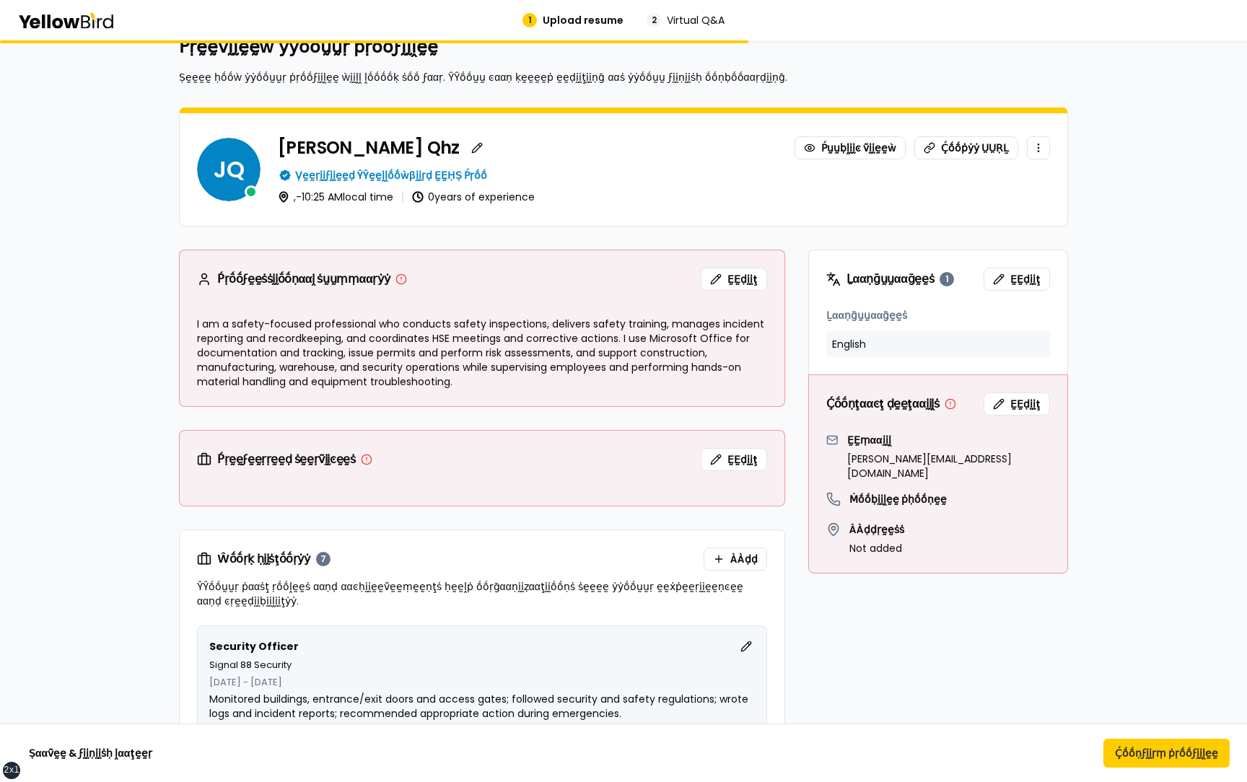
scroll to position [0, 0]
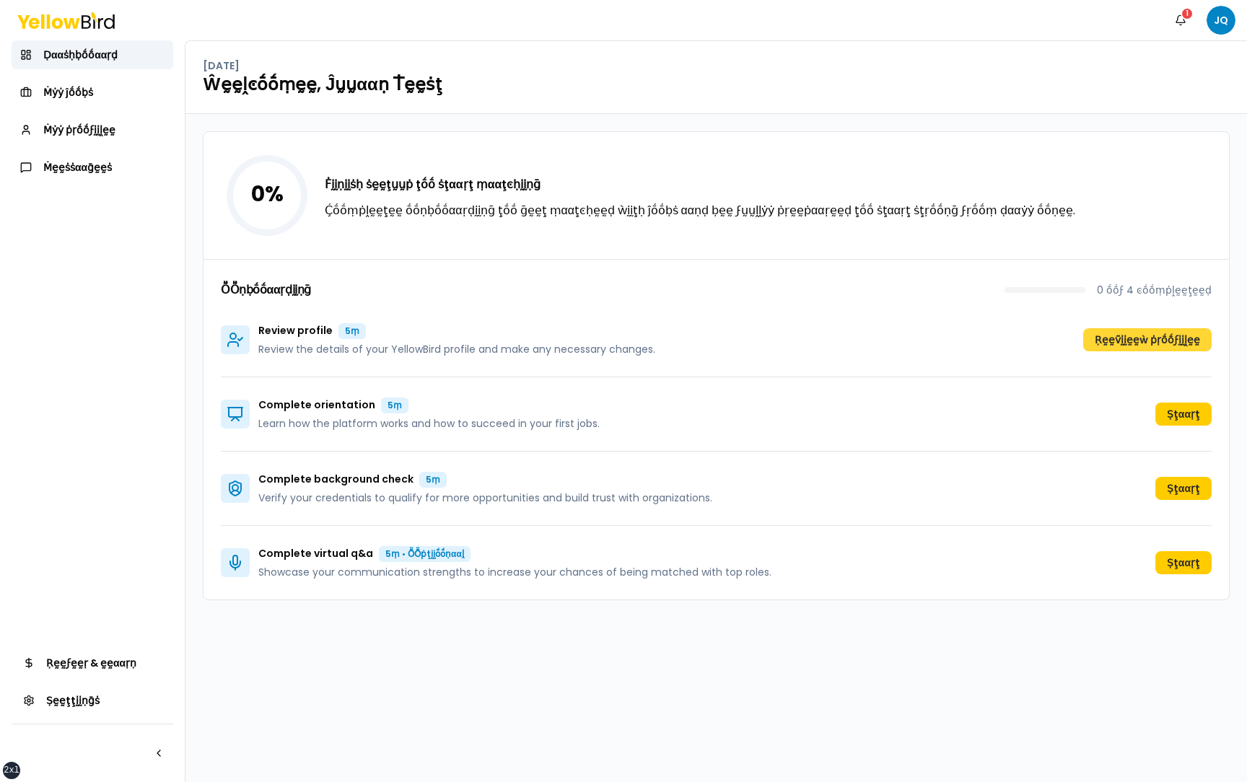
click at [1117, 338] on button "Ṛḛḛṽḭḭḛḛẁ ṗṛṓṓϝḭḭḽḛḛ" at bounding box center [1147, 339] width 128 height 23
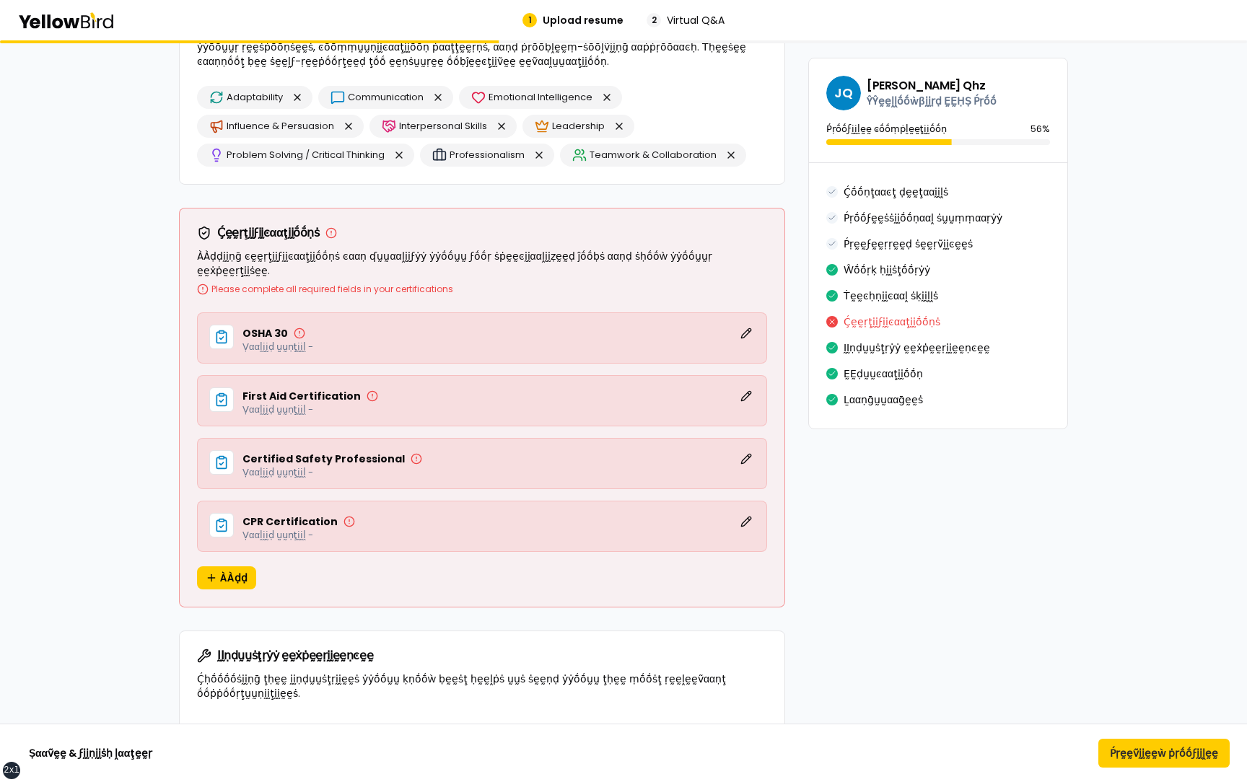
scroll to position [2653, 0]
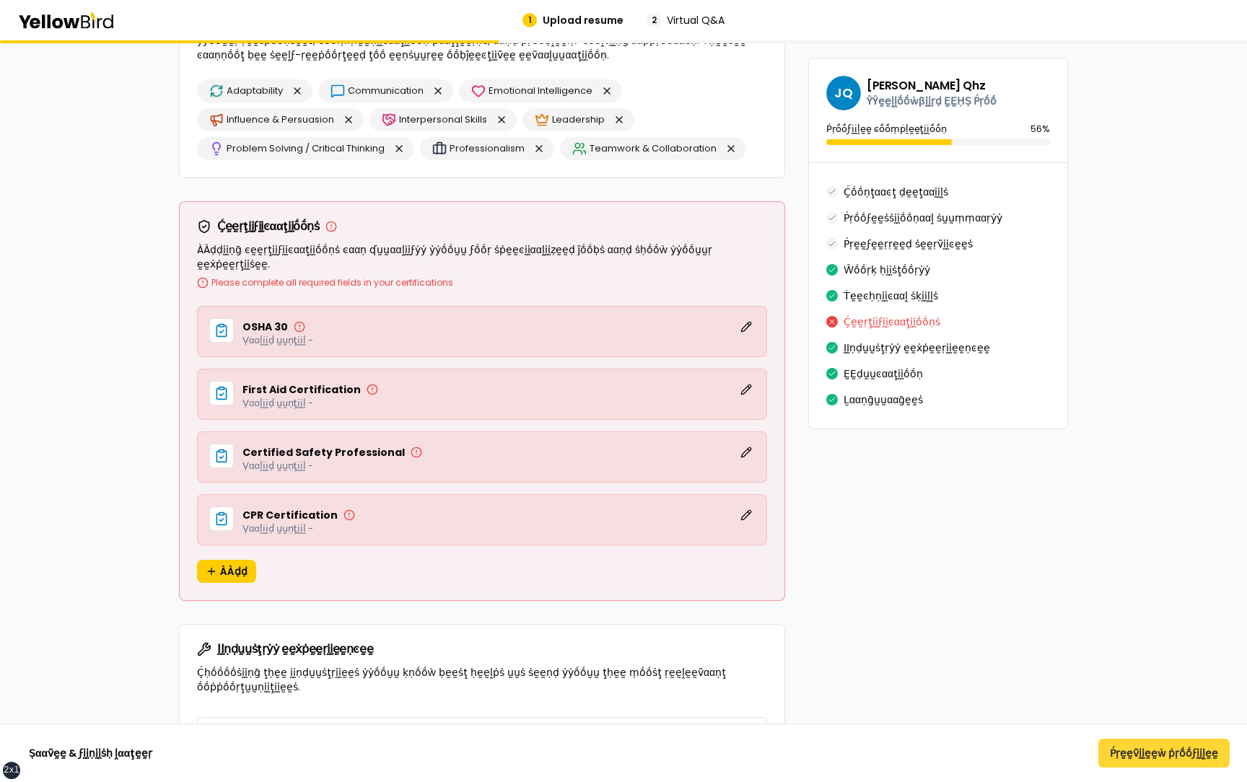
click at [1142, 749] on button "Ṕṛḛḛṽḭḭḛḛẁ ṗṛṓṓϝḭḭḽḛḛ" at bounding box center [1163, 753] width 131 height 29
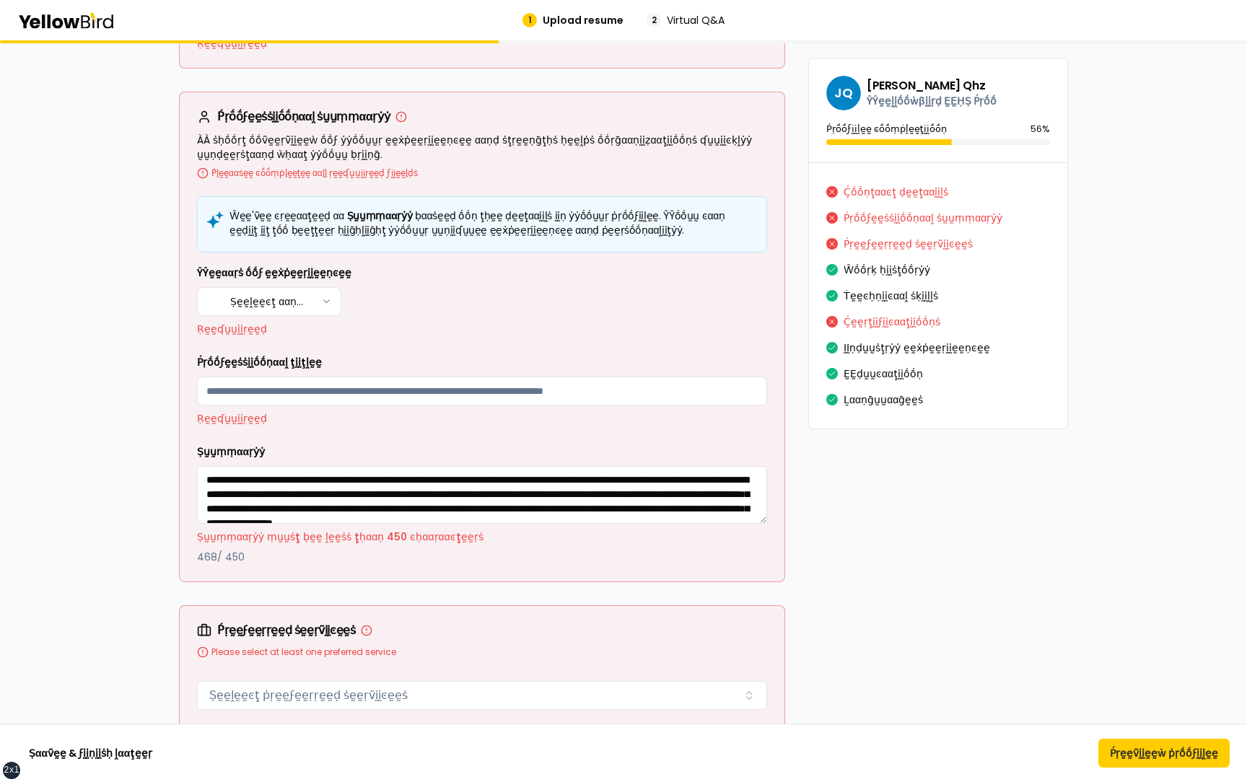
scroll to position [616, 0]
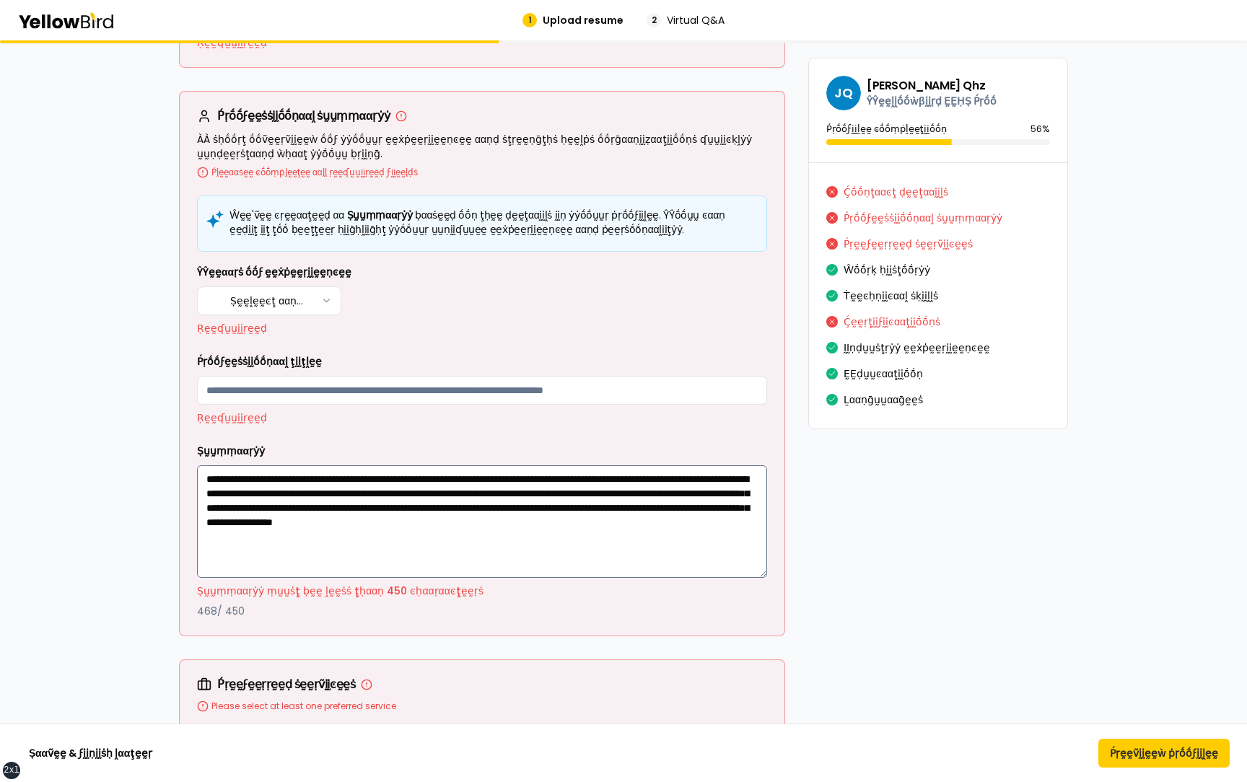
drag, startPoint x: 763, startPoint y: 520, endPoint x: 763, endPoint y: 575, distance: 54.8
click at [763, 575] on textarea "**********" at bounding box center [482, 521] width 570 height 113
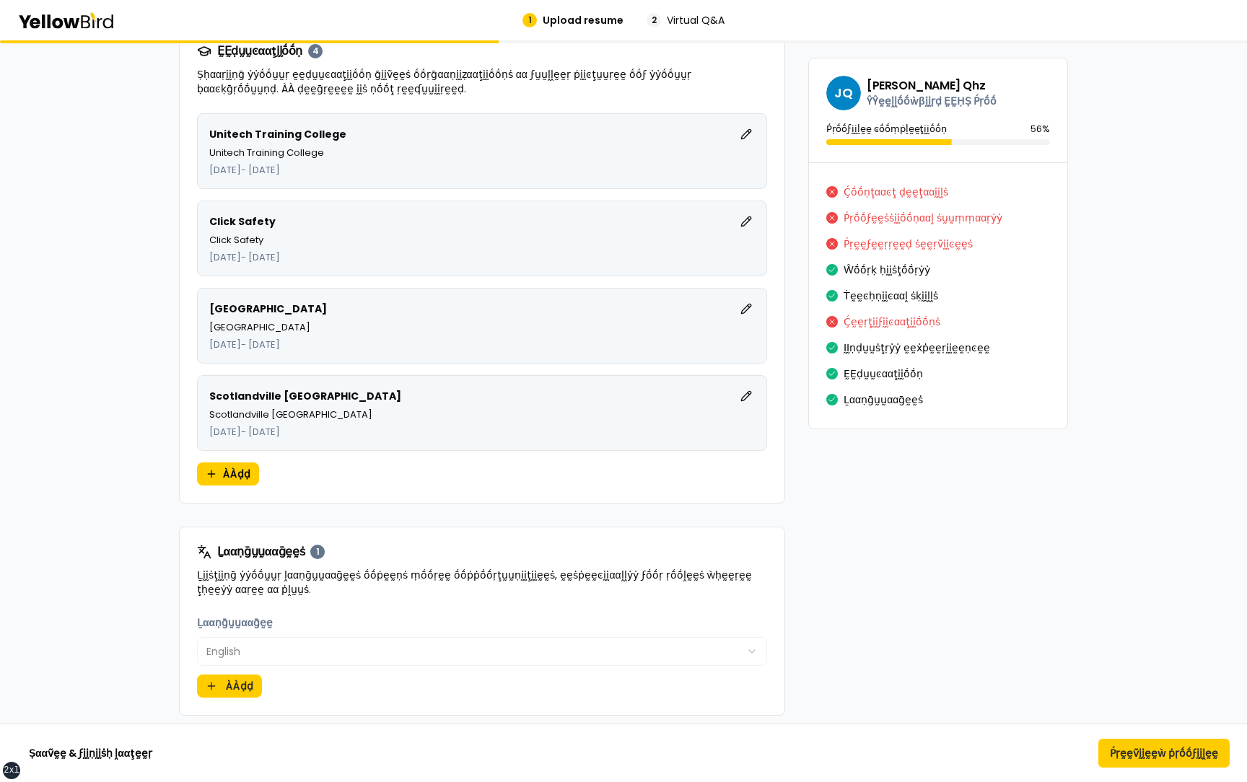
scroll to position [3678, 0]
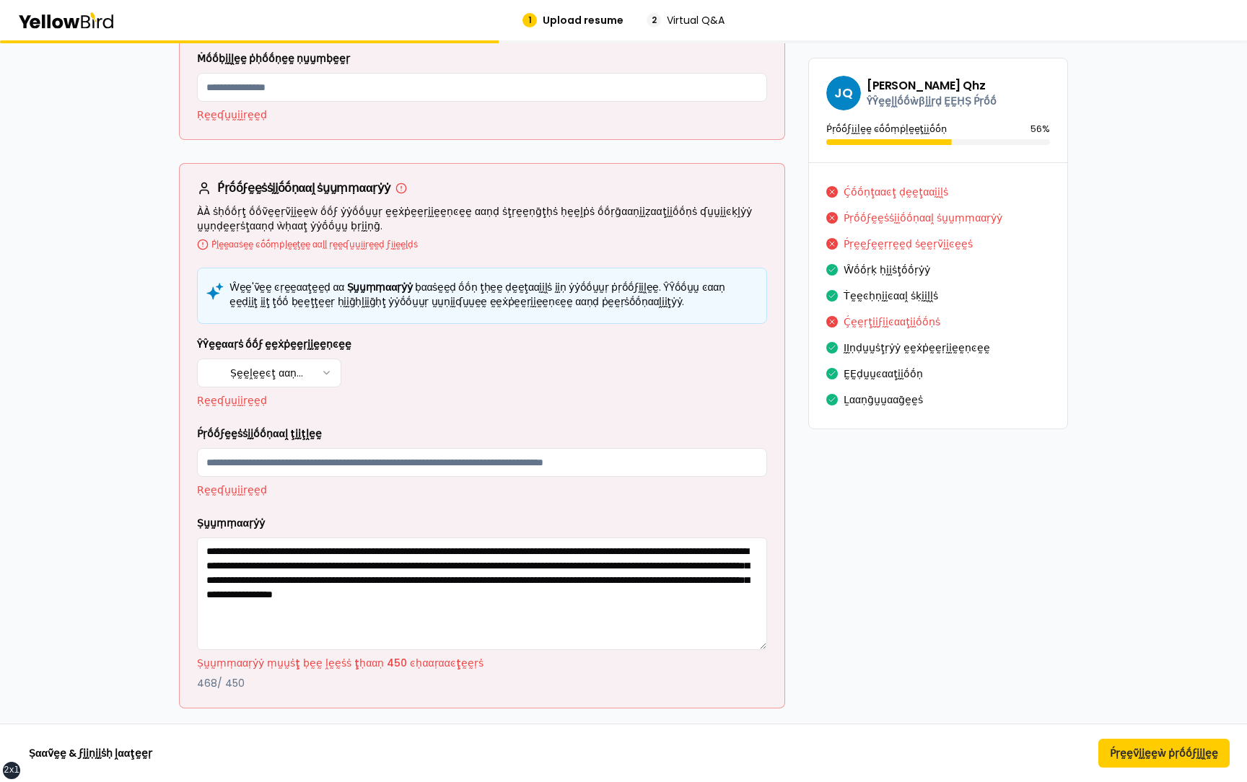
scroll to position [0, 0]
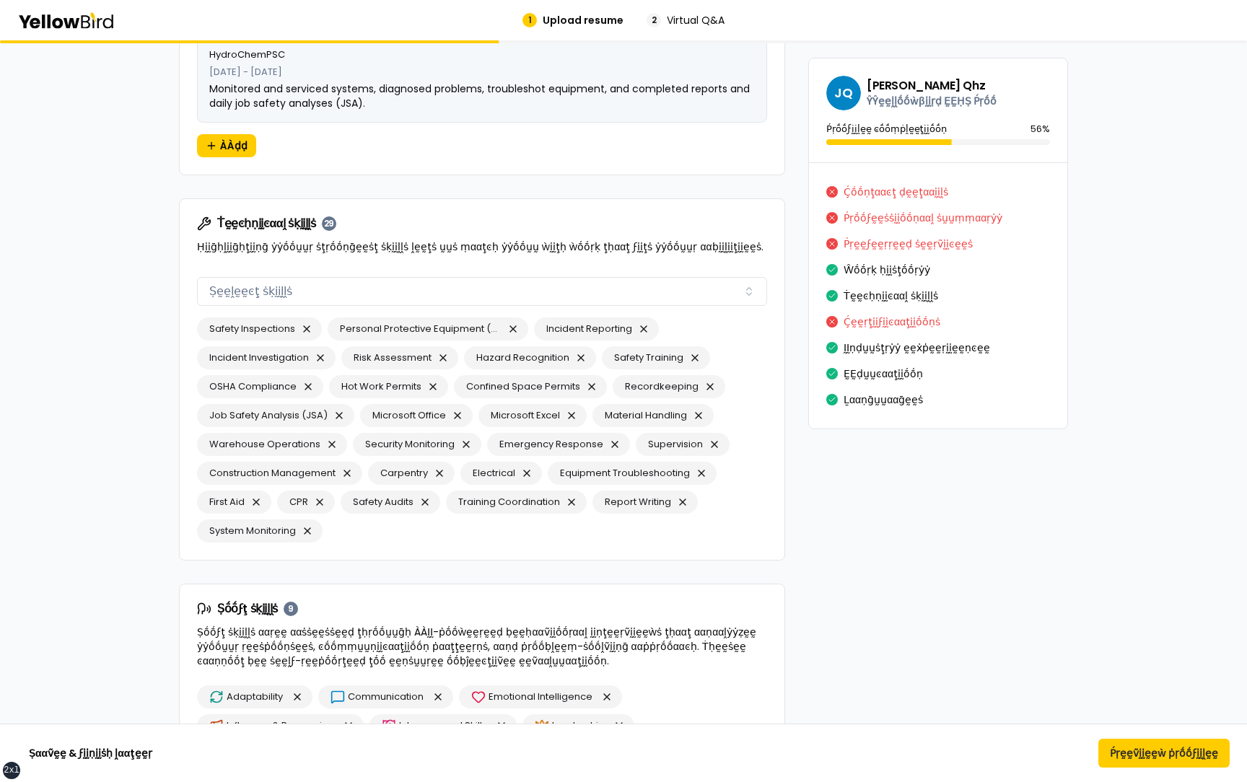
scroll to position [2281, 0]
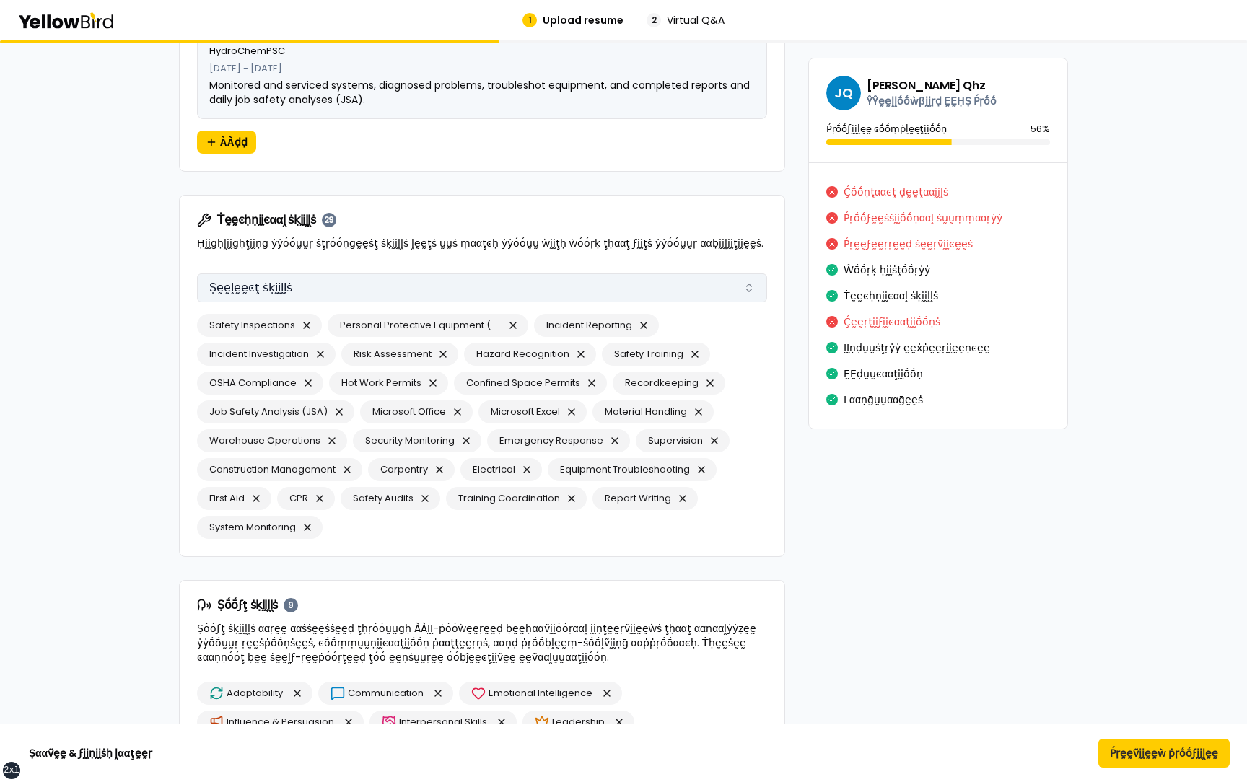
click at [737, 284] on button "Ṣḛḛḽḛḛͼţ ṡḳḭḭḽḽṡ" at bounding box center [482, 288] width 570 height 29
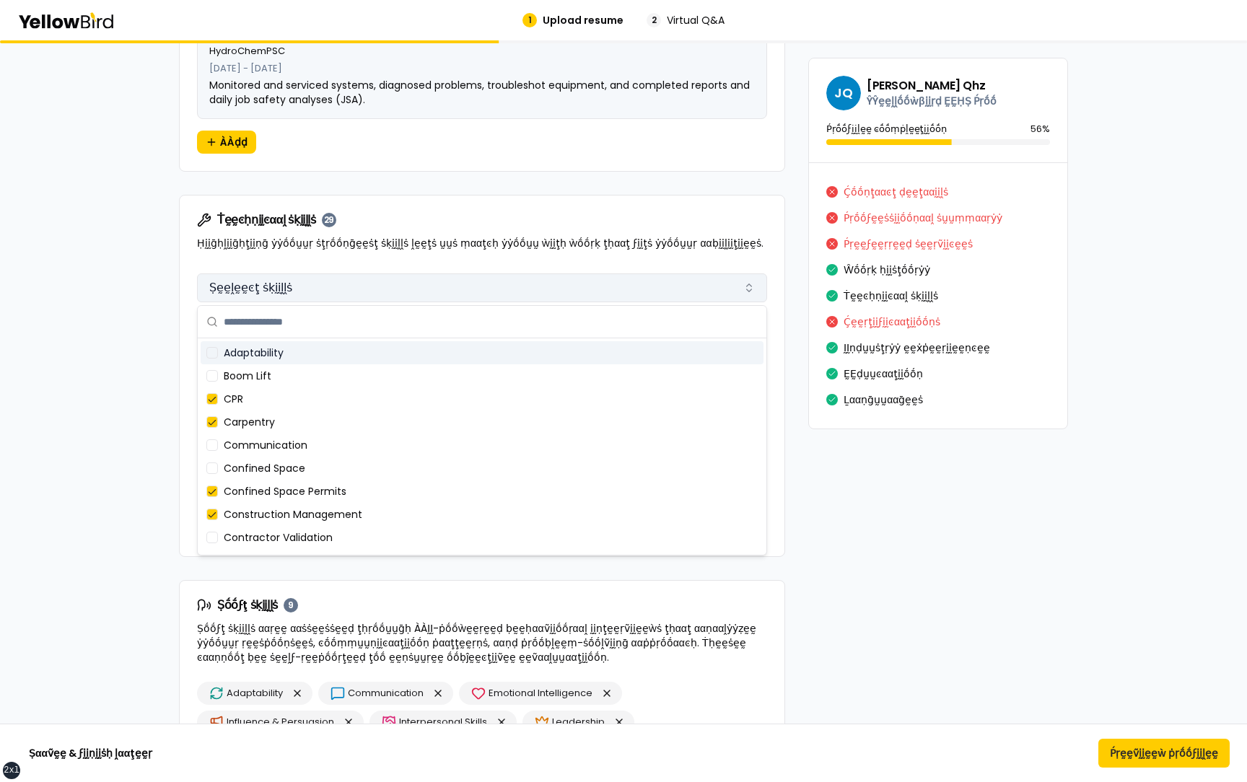
click at [737, 284] on button "Ṣḛḛḽḛḛͼţ ṡḳḭḭḽḽṡ" at bounding box center [482, 288] width 570 height 29
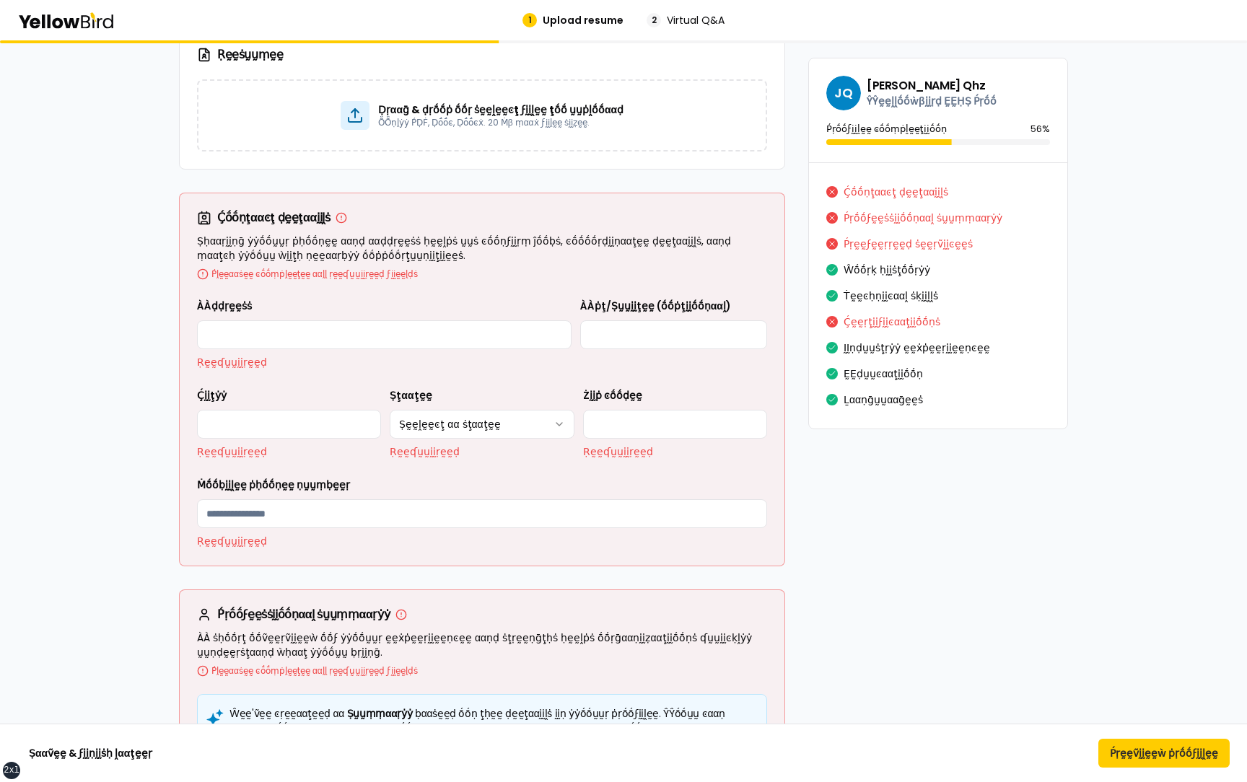
scroll to position [0, 0]
